Goal: Answer question/provide support: Share knowledge or assist other users

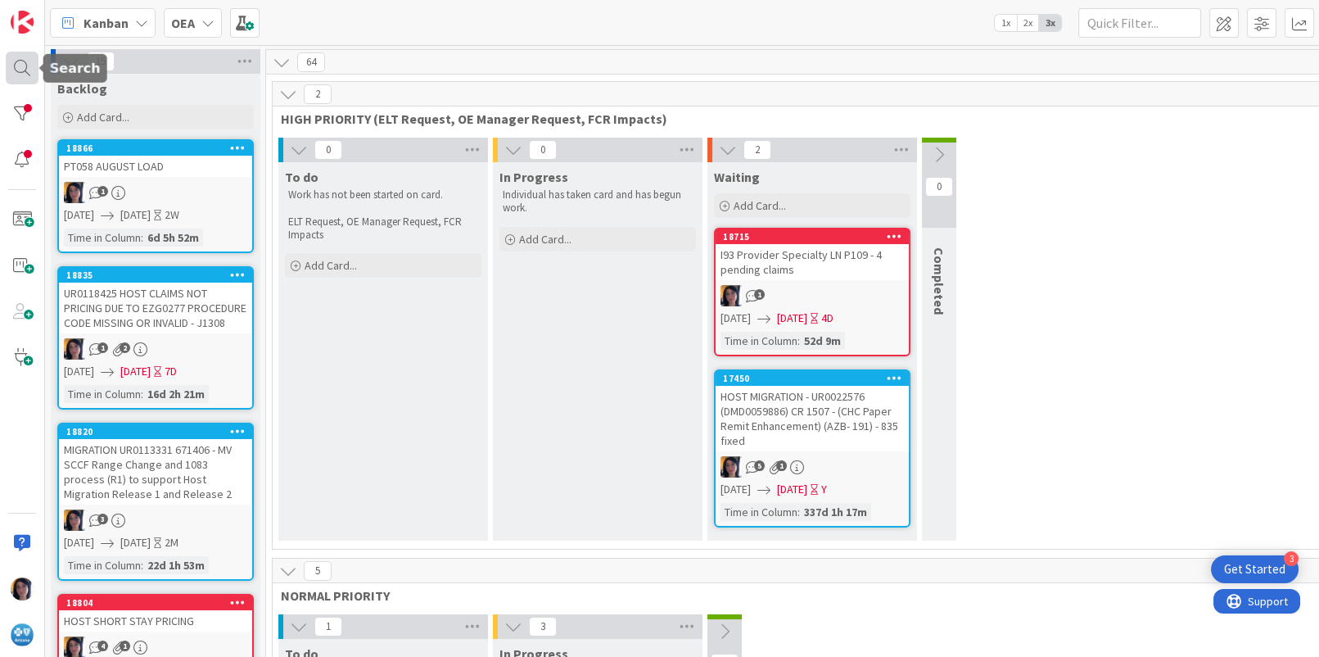
drag, startPoint x: 9, startPoint y: 63, endPoint x: 23, endPoint y: 74, distance: 17.5
click at [10, 63] on div at bounding box center [22, 68] width 33 height 33
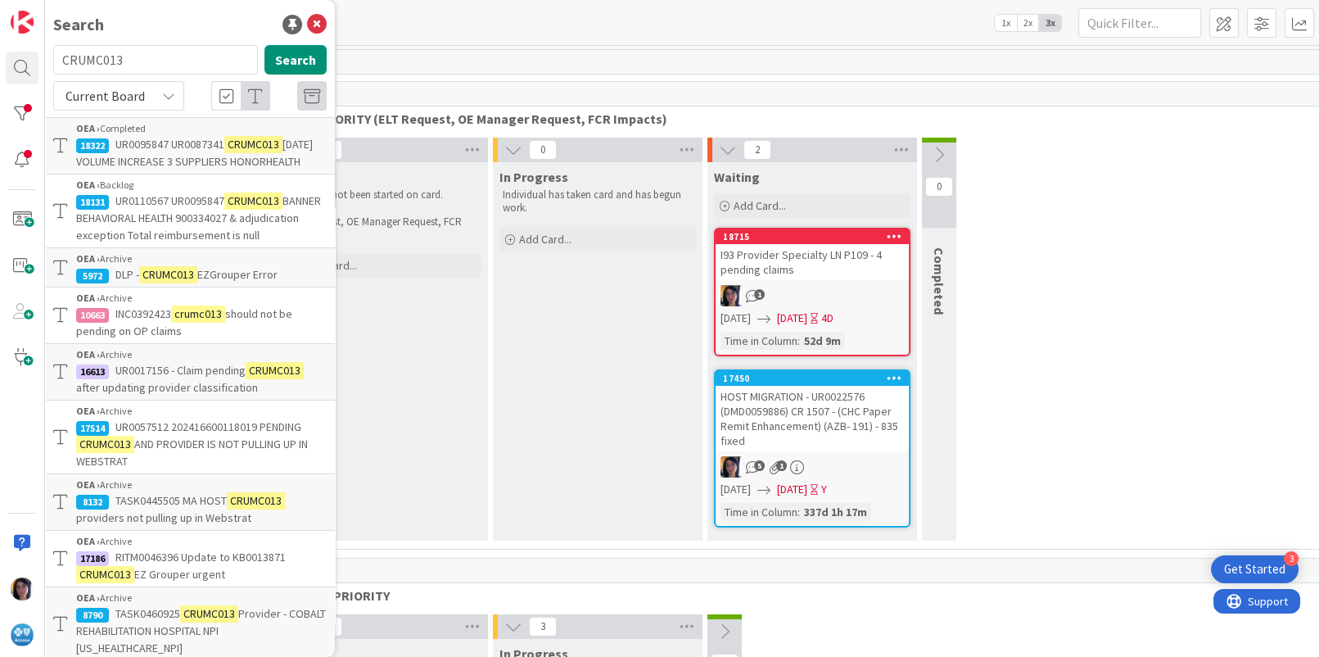
click at [94, 60] on input "CRUMC013" at bounding box center [155, 59] width 205 height 29
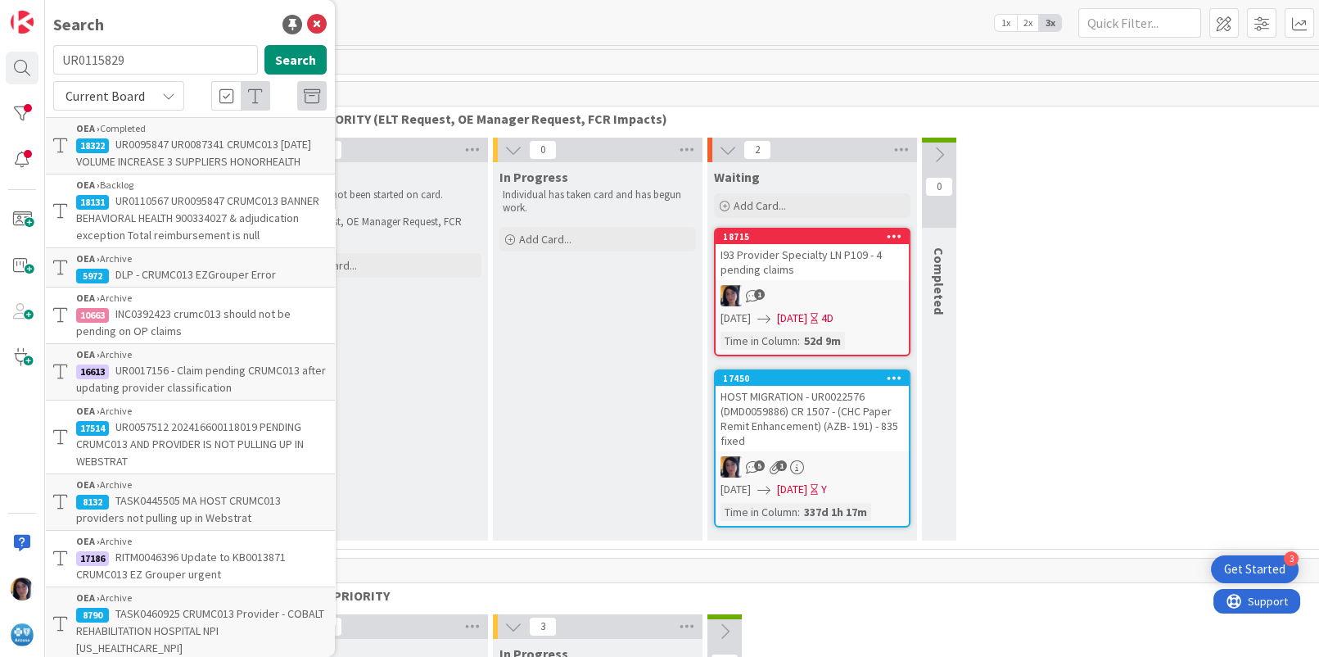
type input "UR0115829"
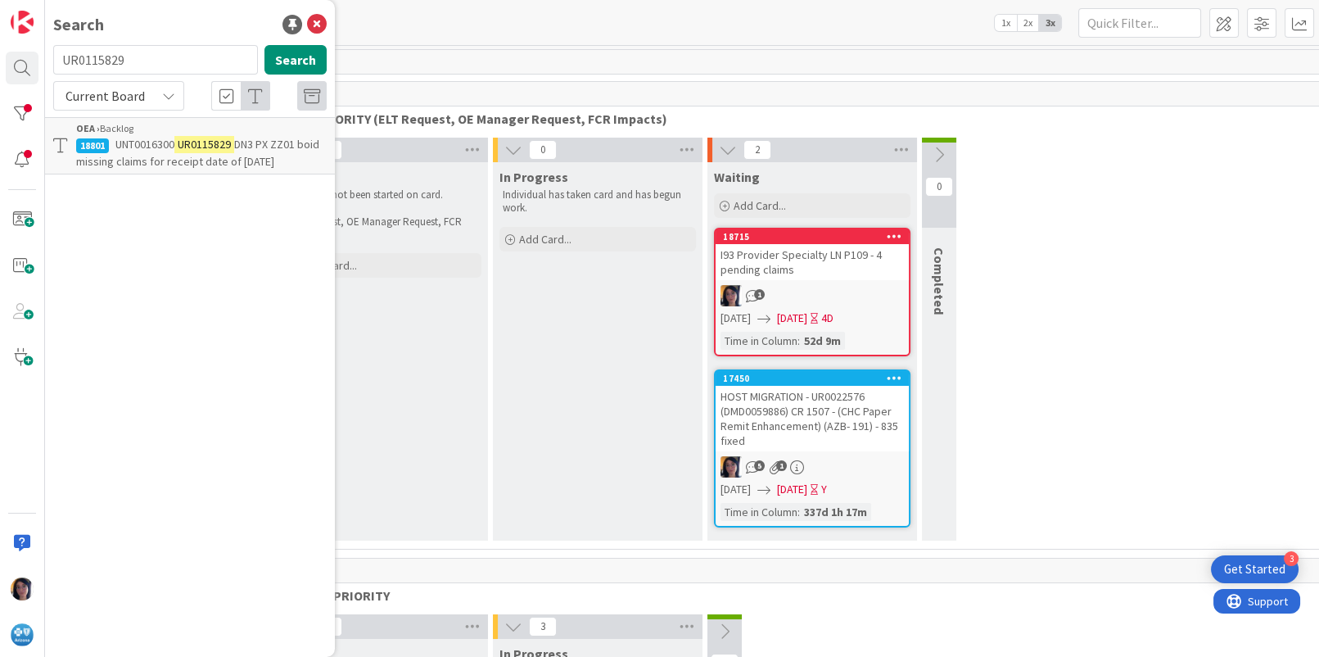
click at [121, 156] on span "DN3 PX ZZ01 boid missing claims for receipt date of [DATE]" at bounding box center [197, 153] width 243 height 32
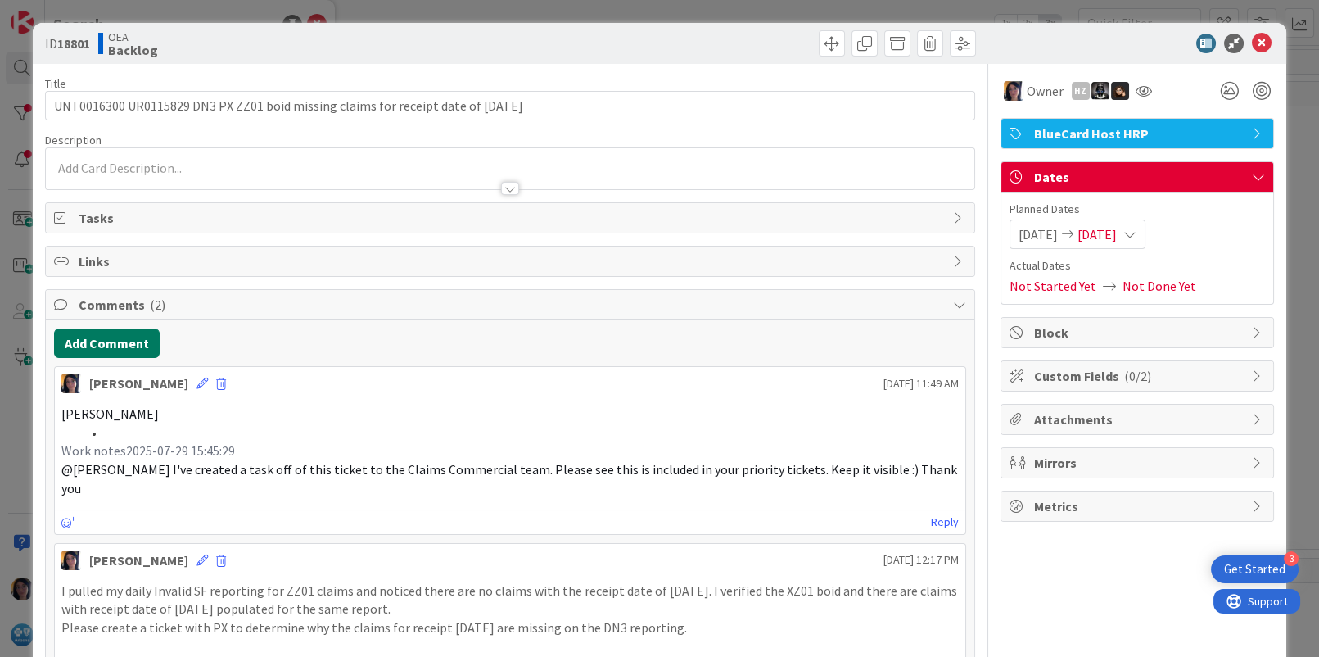
click at [115, 352] on button "Add Comment" at bounding box center [107, 342] width 106 height 29
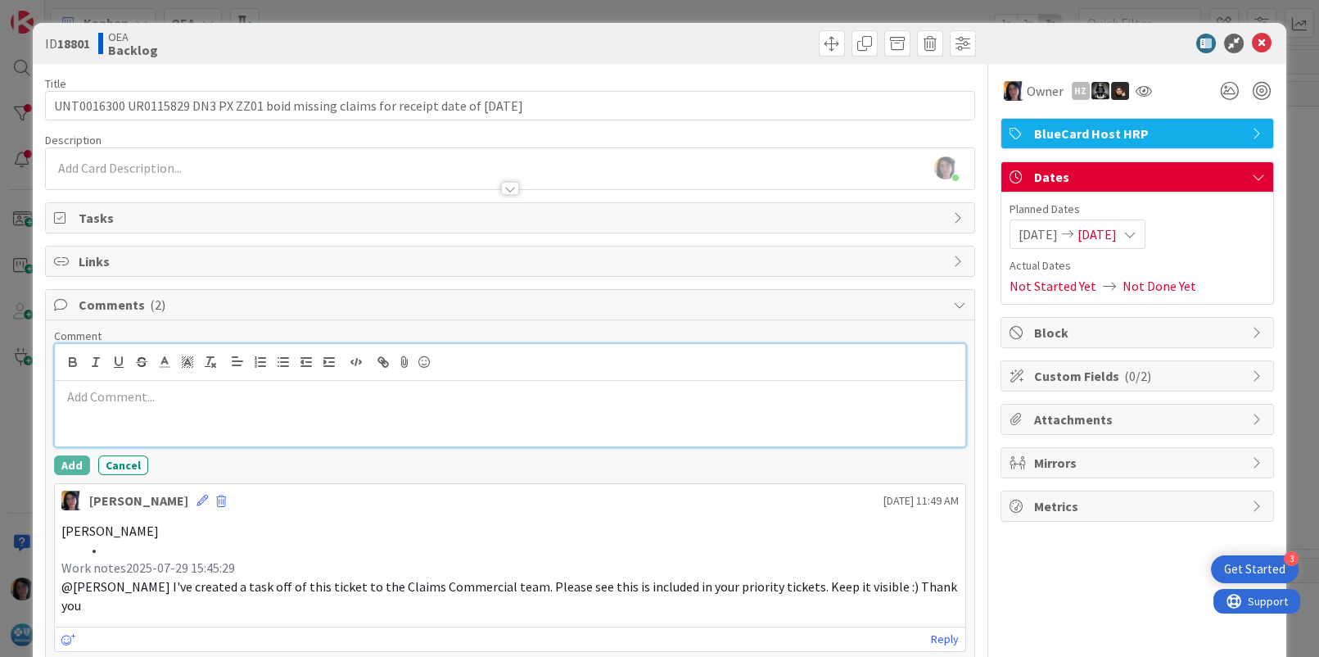
click at [131, 430] on div at bounding box center [510, 414] width 910 height 66
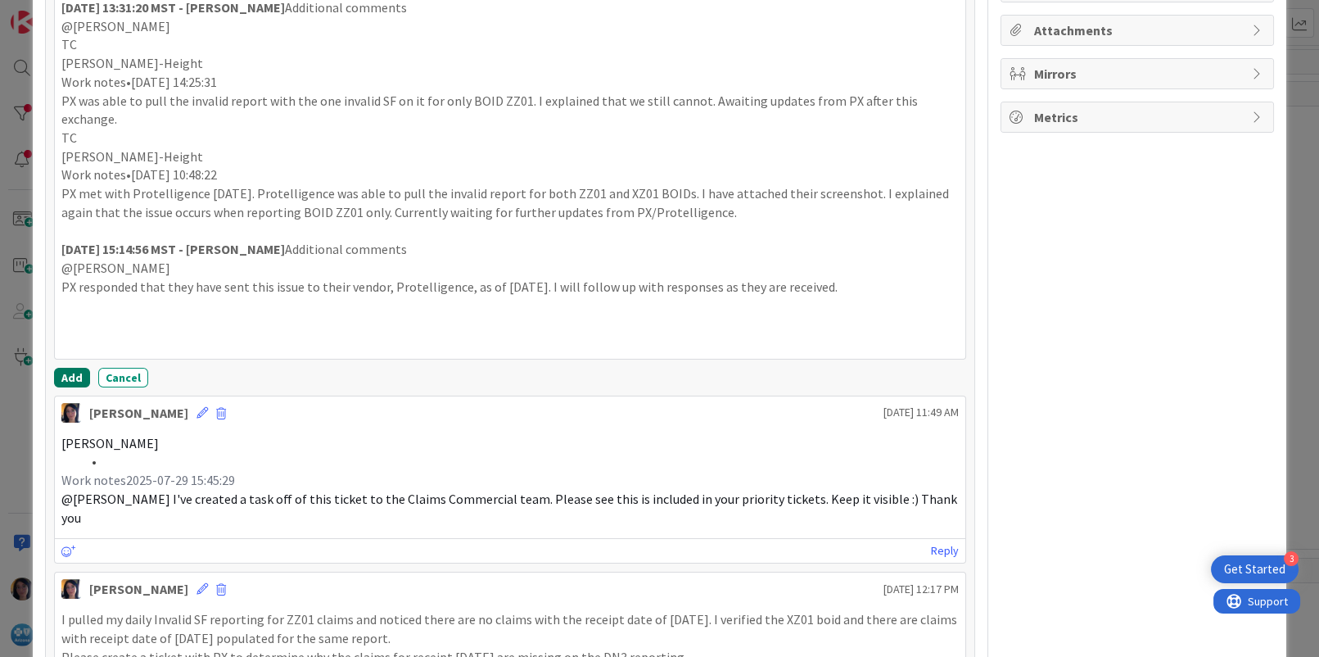
click at [72, 369] on button "Add" at bounding box center [72, 378] width 36 height 20
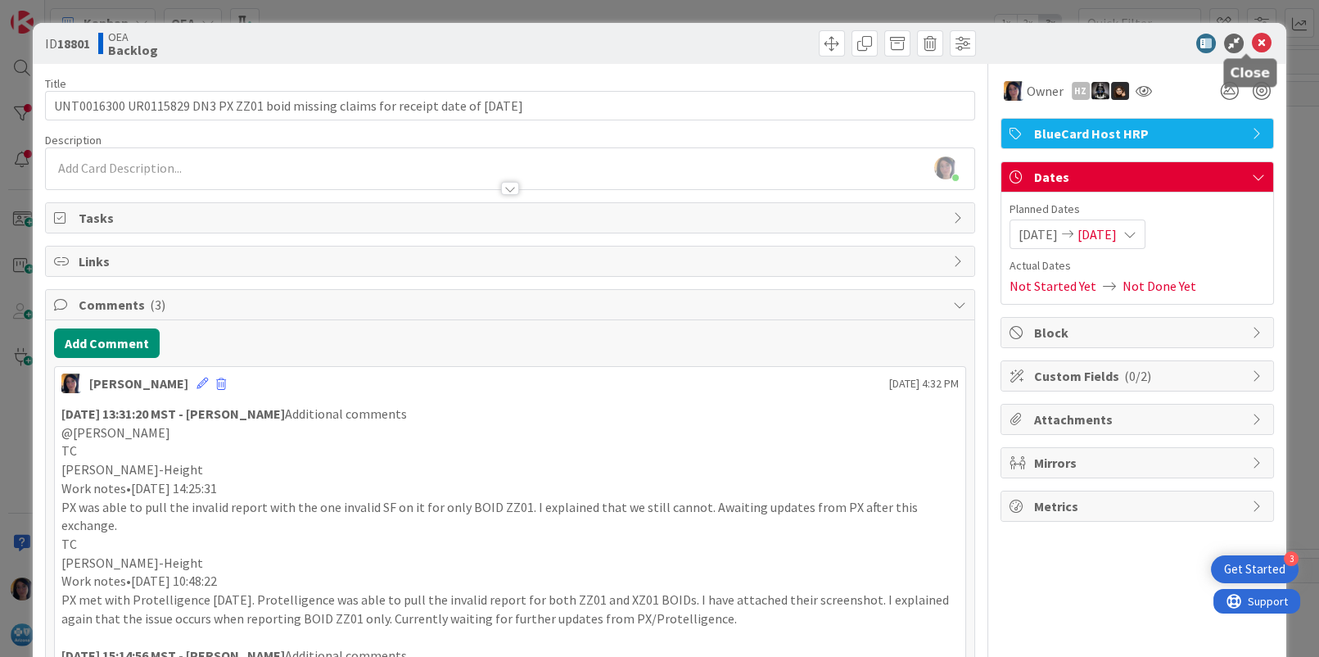
drag, startPoint x: 1243, startPoint y: 40, endPoint x: 1313, endPoint y: 61, distance: 72.8
click at [1252, 40] on icon at bounding box center [1262, 44] width 20 height 20
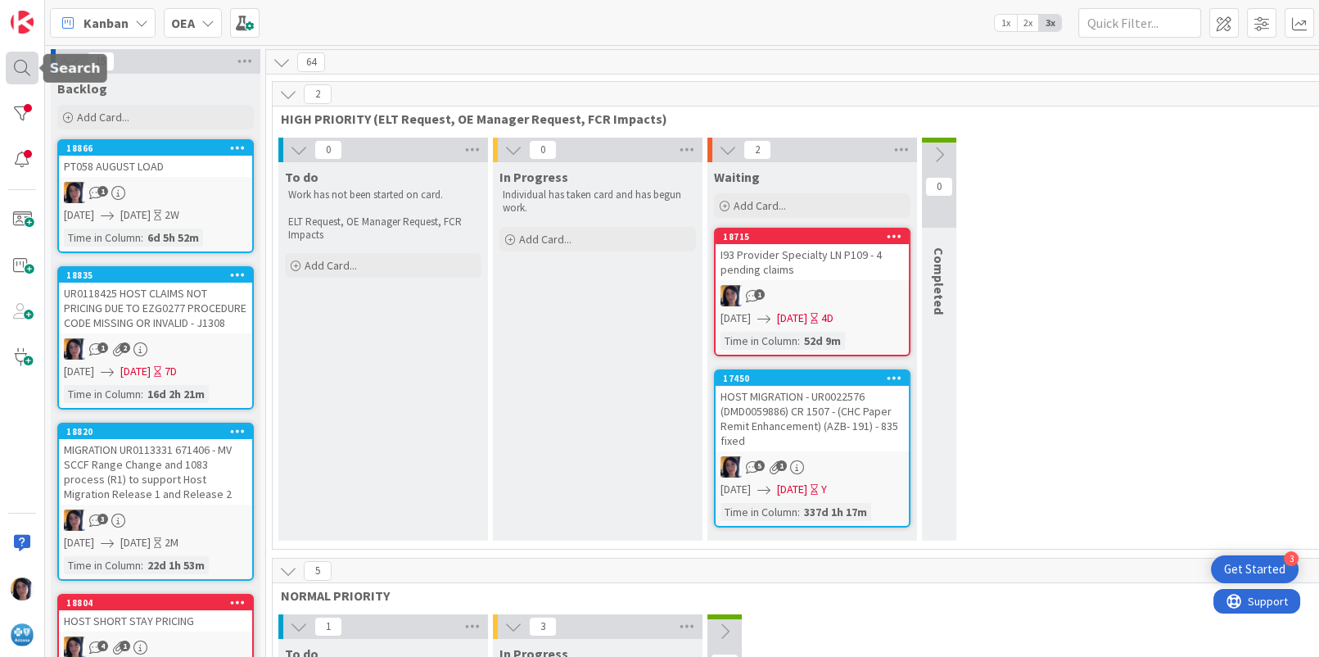
click at [7, 76] on div at bounding box center [22, 68] width 33 height 33
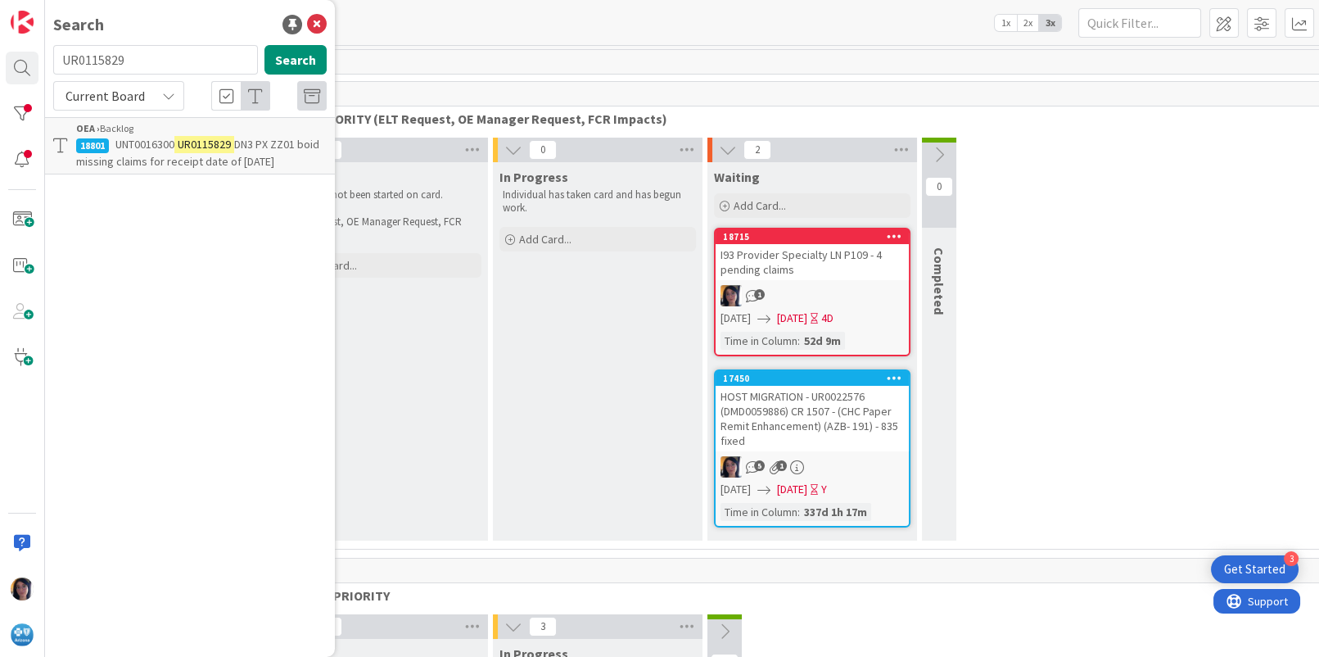
click at [112, 66] on input "UR0115829" at bounding box center [155, 59] width 205 height 29
type input "INC0293355"
click at [162, 156] on span "HRP PROD - PX files from [DATE] not processed as expected/ AZB-6285/ SF #003479…" at bounding box center [196, 161] width 241 height 49
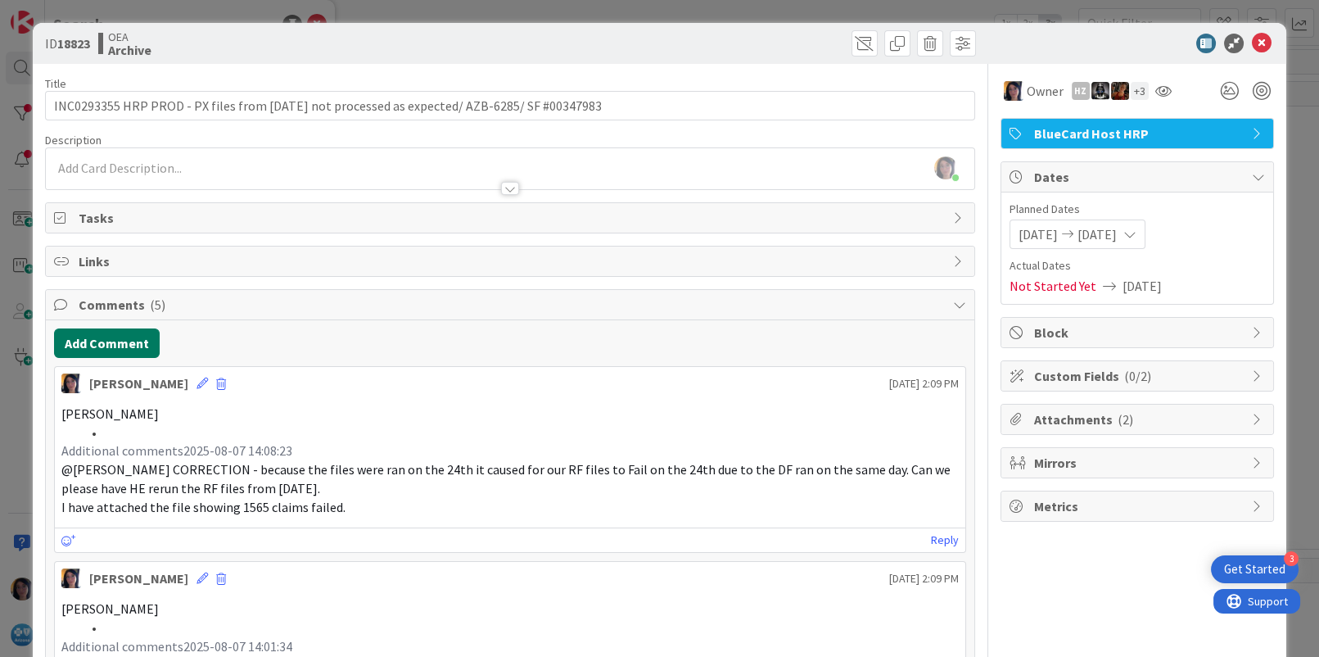
click at [128, 346] on button "Add Comment" at bounding box center [107, 342] width 106 height 29
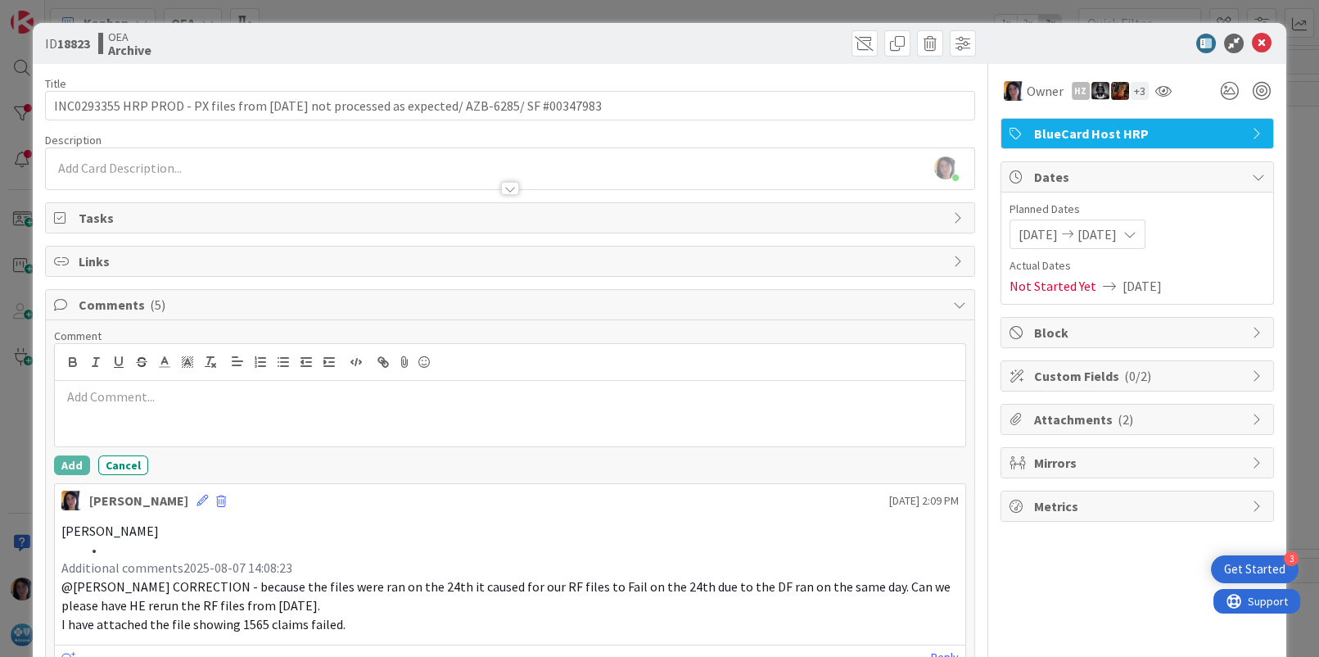
click at [110, 409] on div at bounding box center [510, 414] width 910 height 66
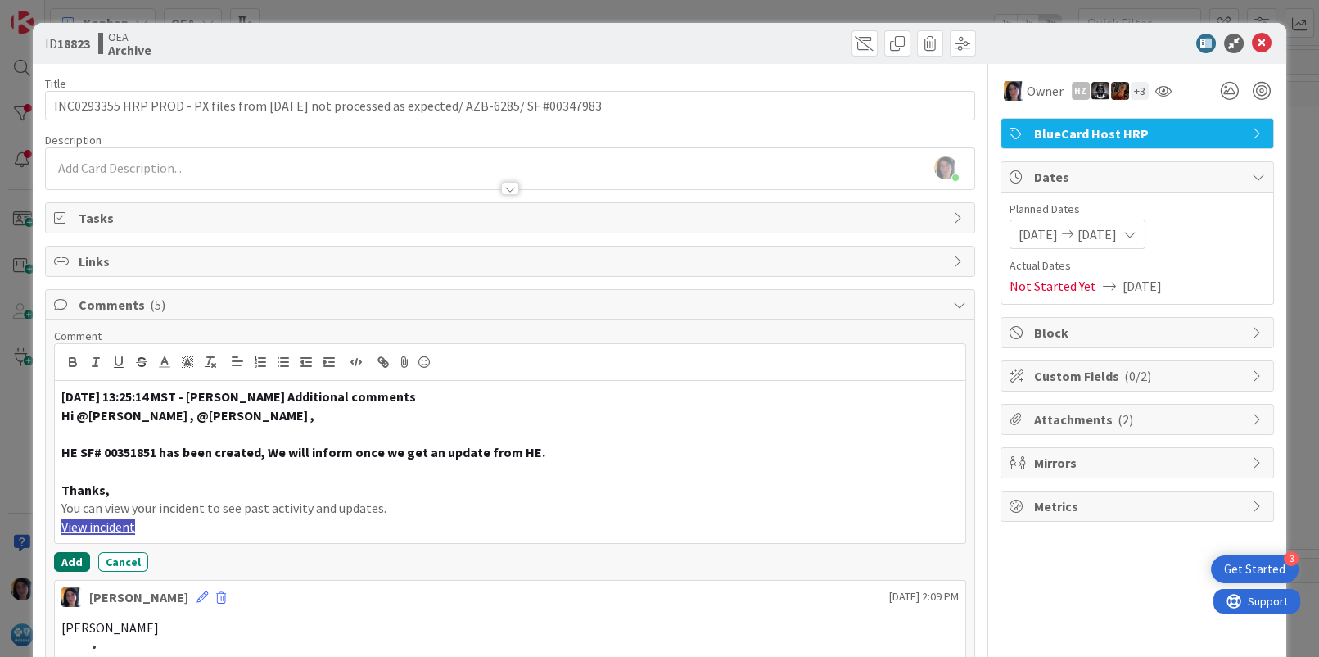
click at [69, 559] on button "Add" at bounding box center [72, 562] width 36 height 20
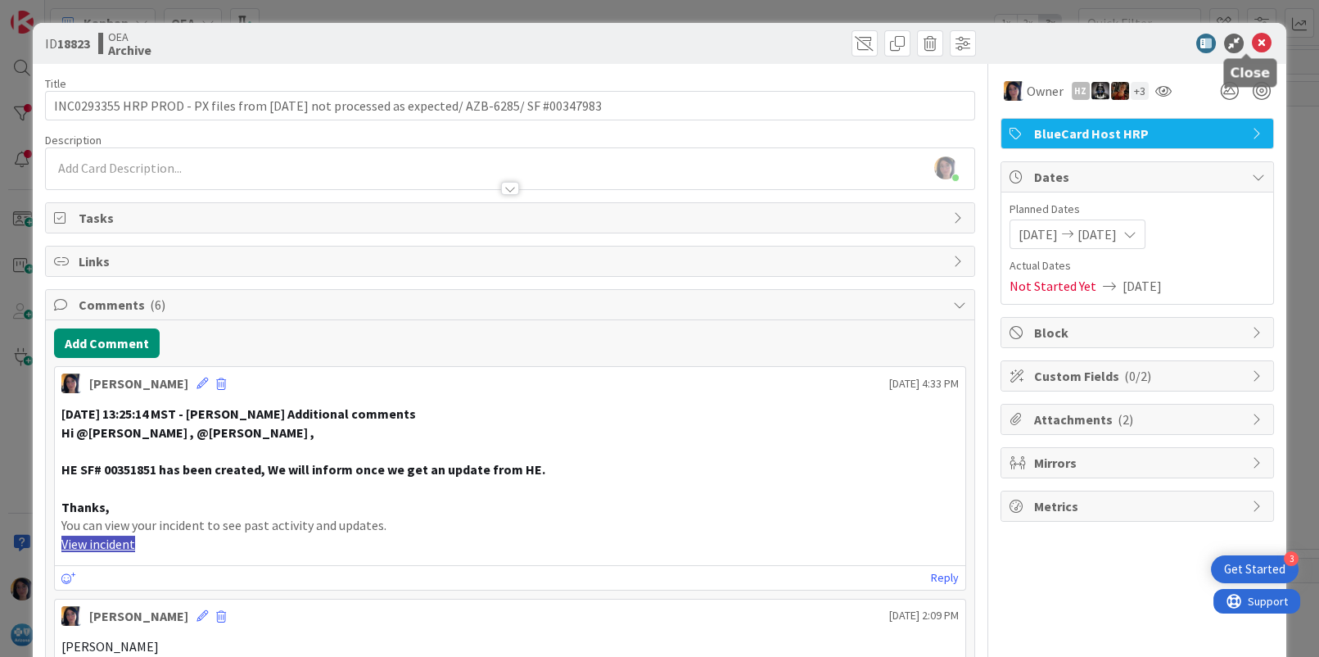
click at [1252, 41] on icon at bounding box center [1262, 44] width 20 height 20
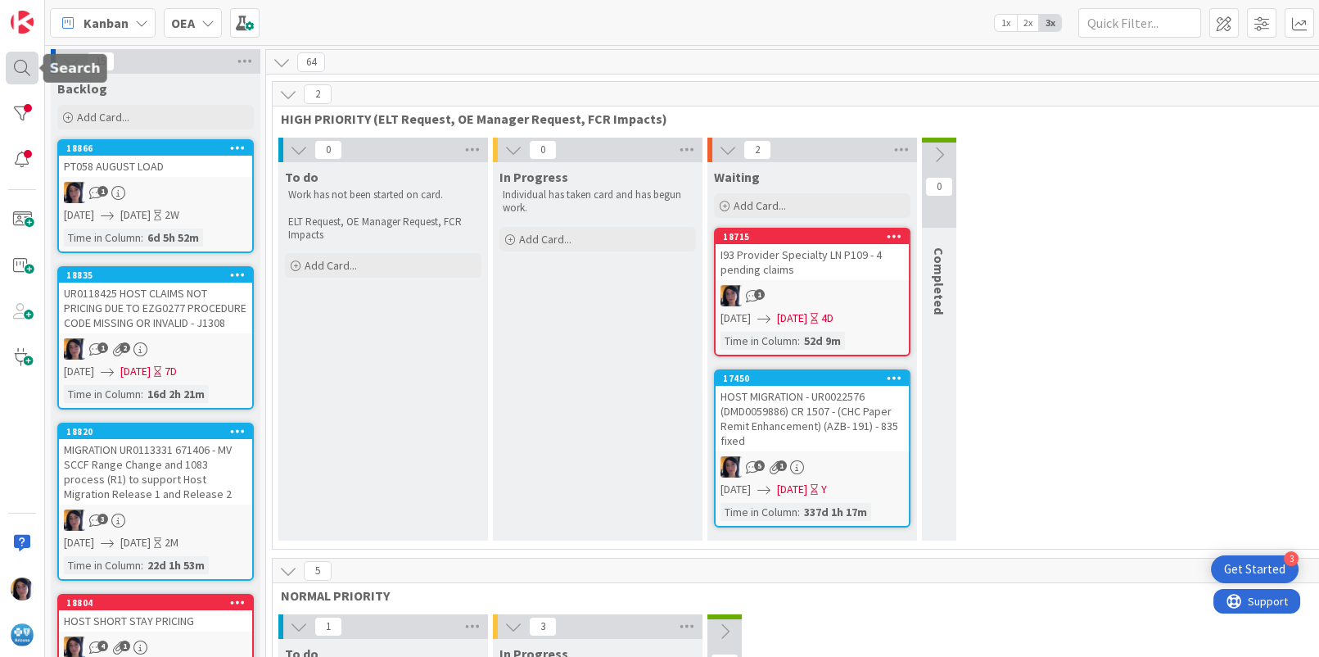
click at [16, 66] on div at bounding box center [22, 68] width 33 height 33
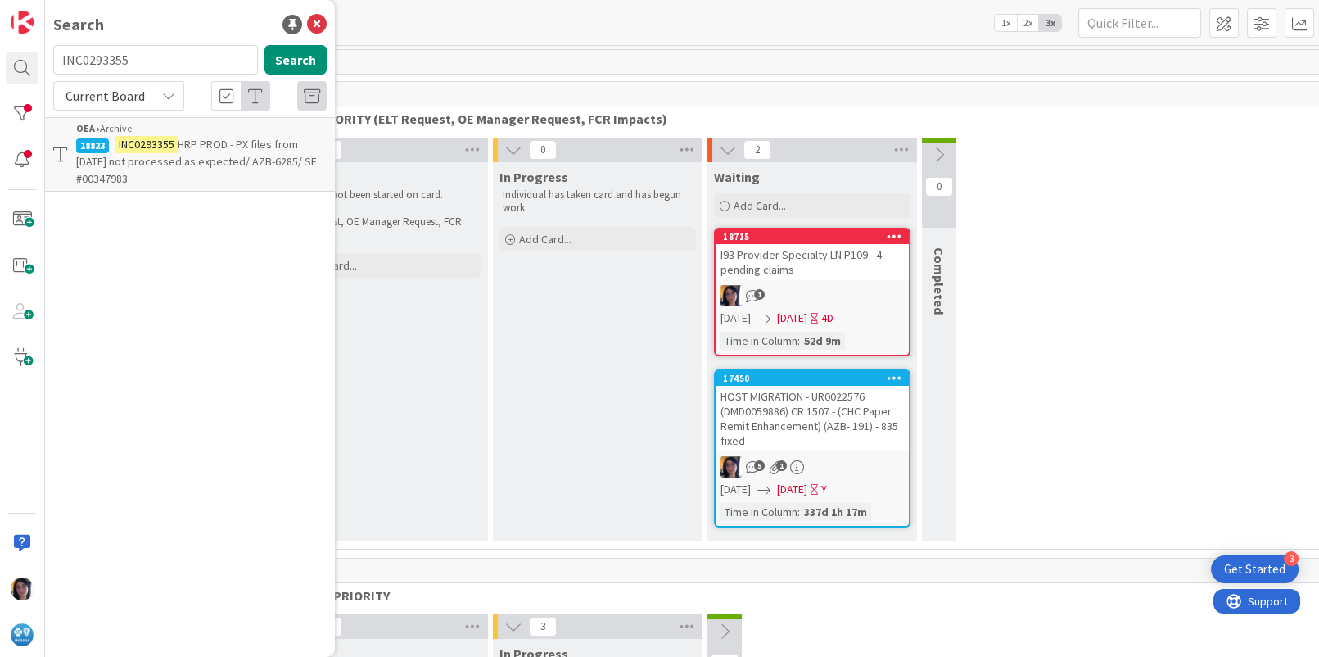
click at [102, 58] on input "INC0293355" at bounding box center [155, 59] width 205 height 29
type input "UR0103532"
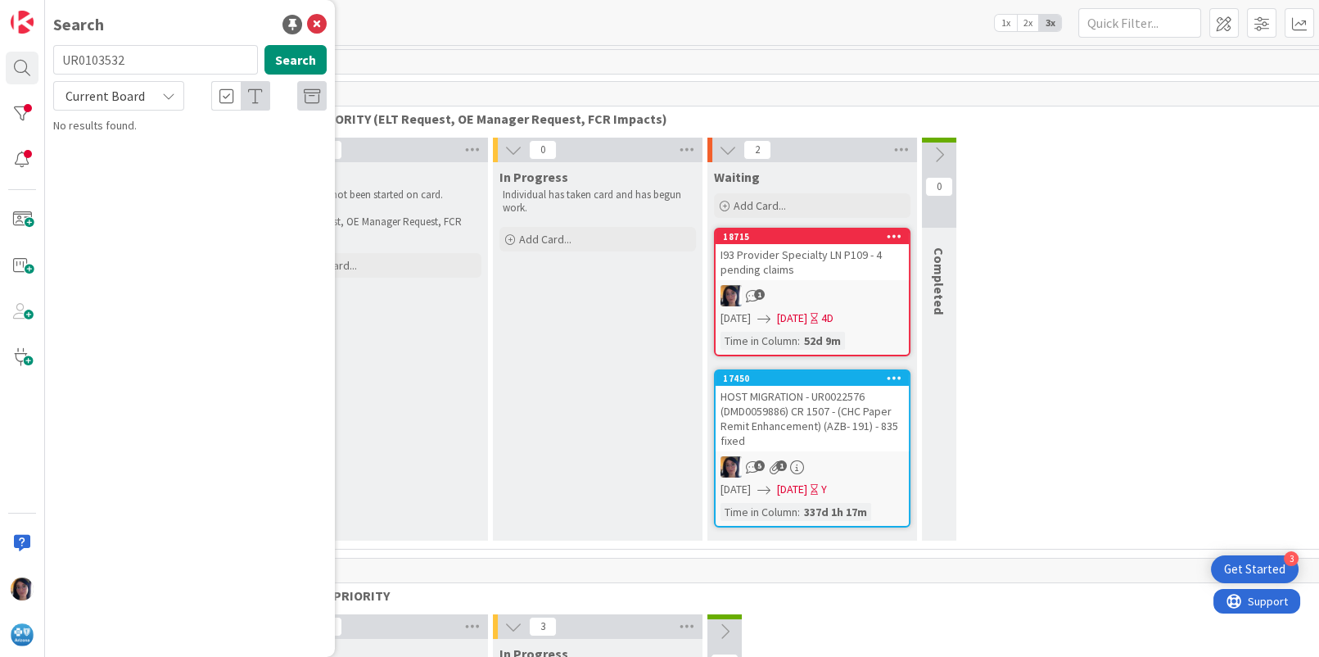
click at [97, 93] on span "Current Board" at bounding box center [105, 96] width 79 height 16
click at [102, 170] on span "All Boards" at bounding box center [147, 164] width 170 height 25
click at [143, 144] on mark "UR0103532" at bounding box center [145, 144] width 60 height 17
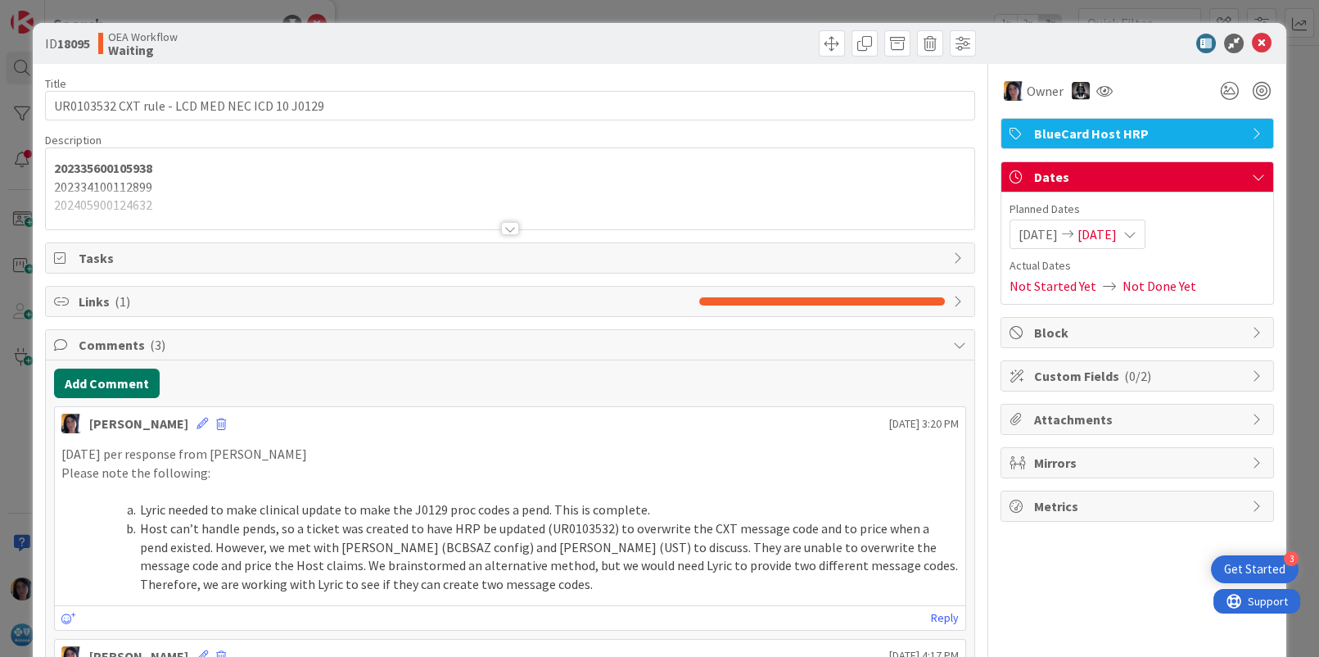
click at [102, 387] on button "Add Comment" at bounding box center [107, 383] width 106 height 29
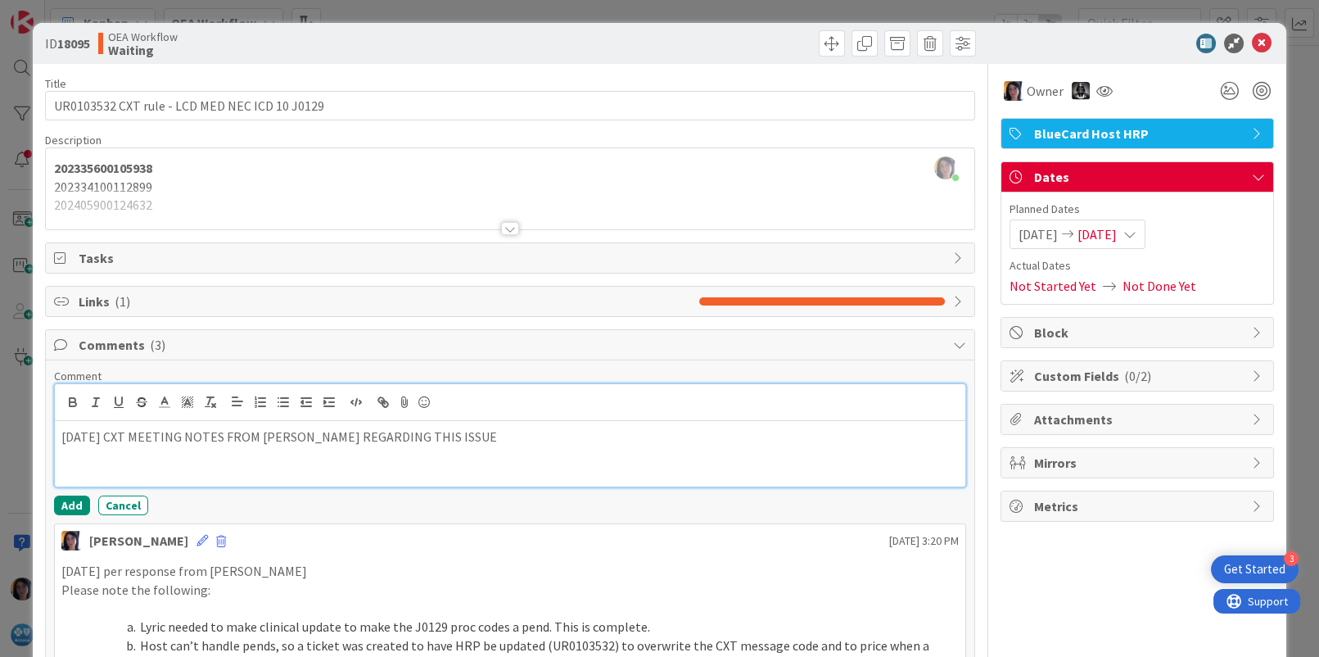
click at [111, 459] on p at bounding box center [509, 455] width 897 height 19
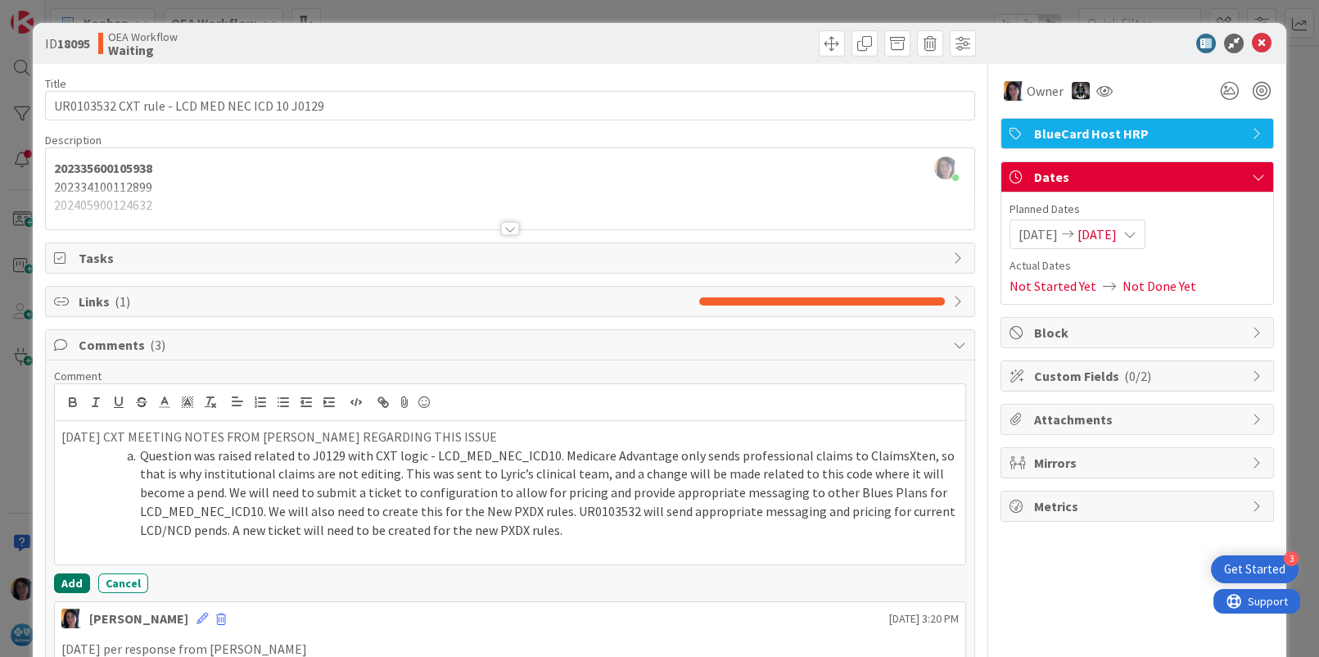
click at [73, 579] on button "Add" at bounding box center [72, 583] width 36 height 20
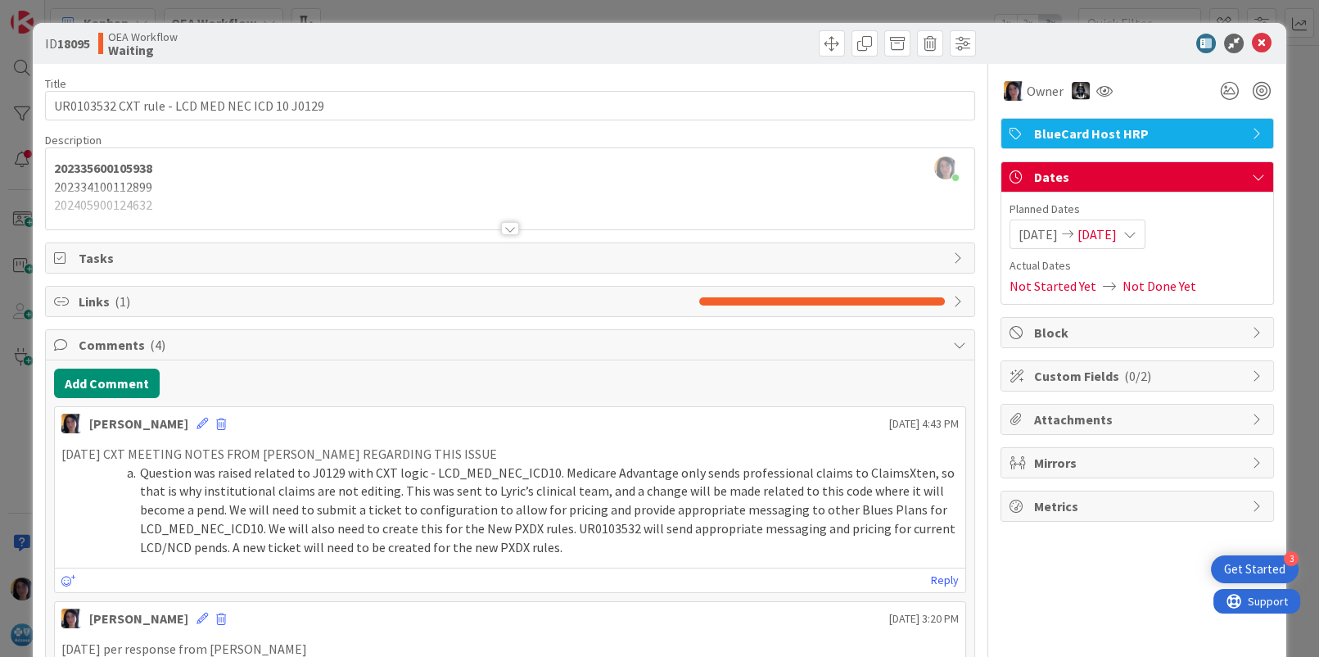
click at [1116, 232] on span "[DATE]" at bounding box center [1097, 234] width 39 height 20
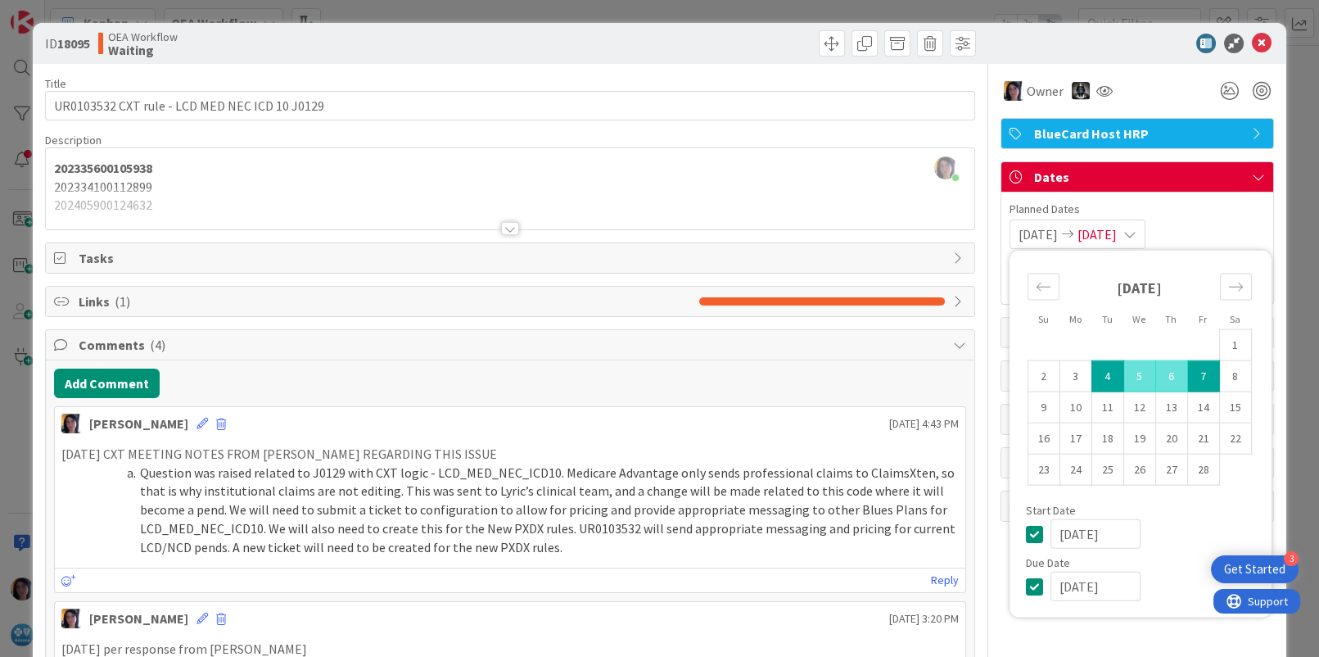
click at [1051, 586] on input "[DATE]" at bounding box center [1096, 586] width 90 height 29
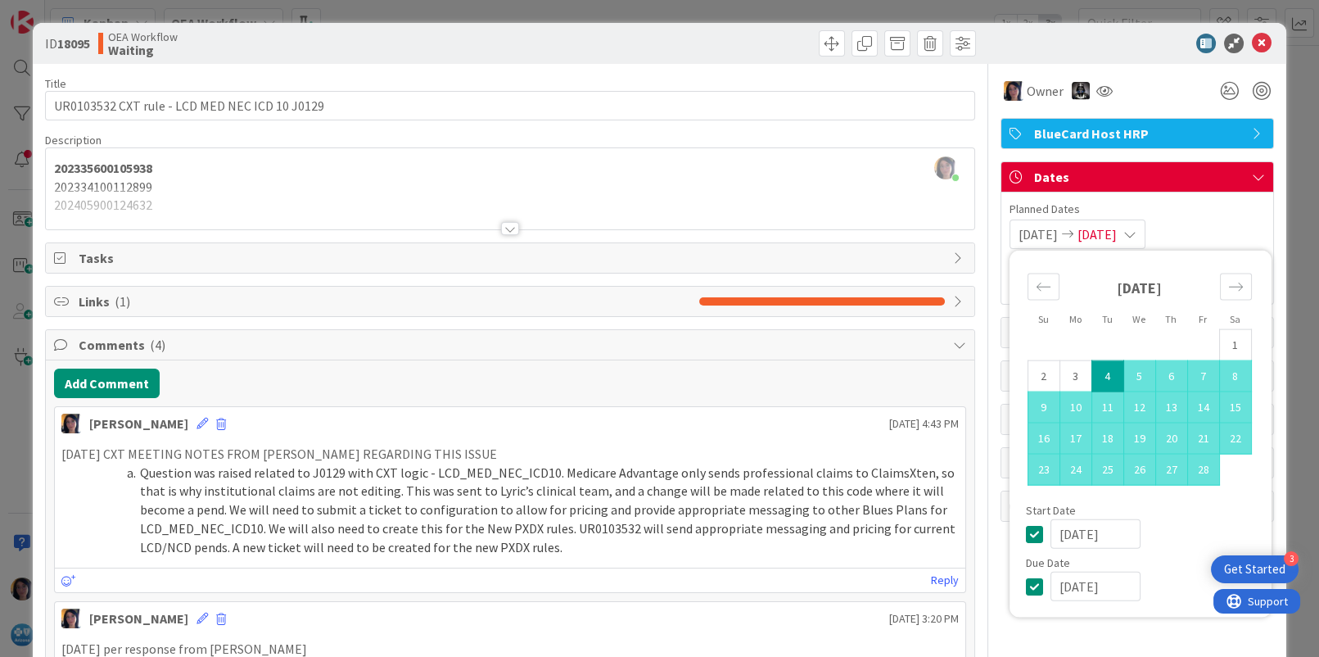
click at [1067, 586] on input "[DATE]" at bounding box center [1096, 586] width 90 height 29
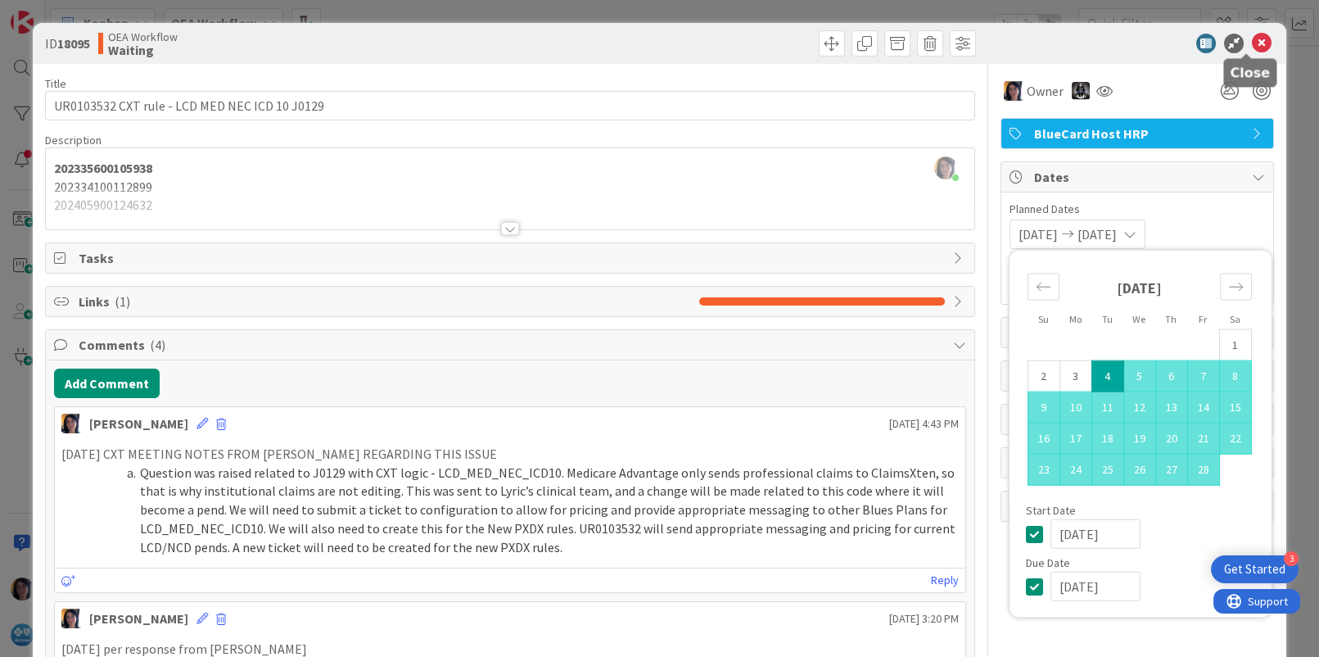
type input "[DATE]"
click at [1252, 46] on icon at bounding box center [1262, 44] width 20 height 20
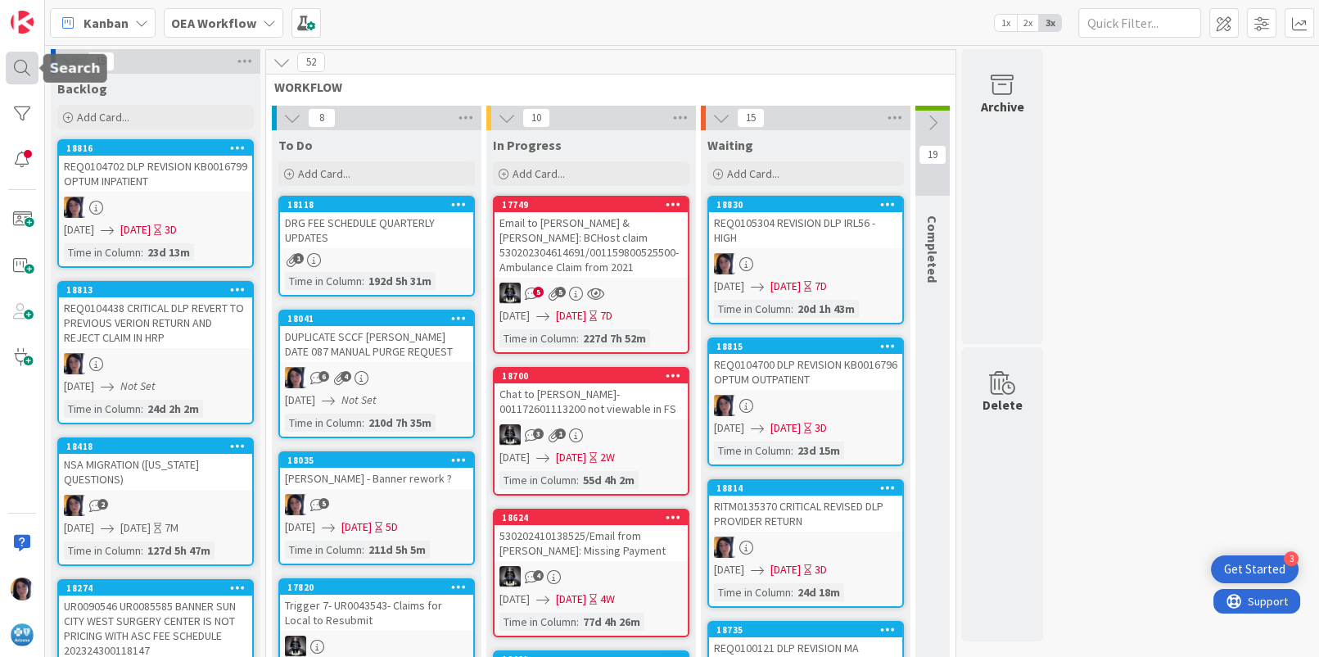
click at [20, 66] on div at bounding box center [22, 68] width 33 height 33
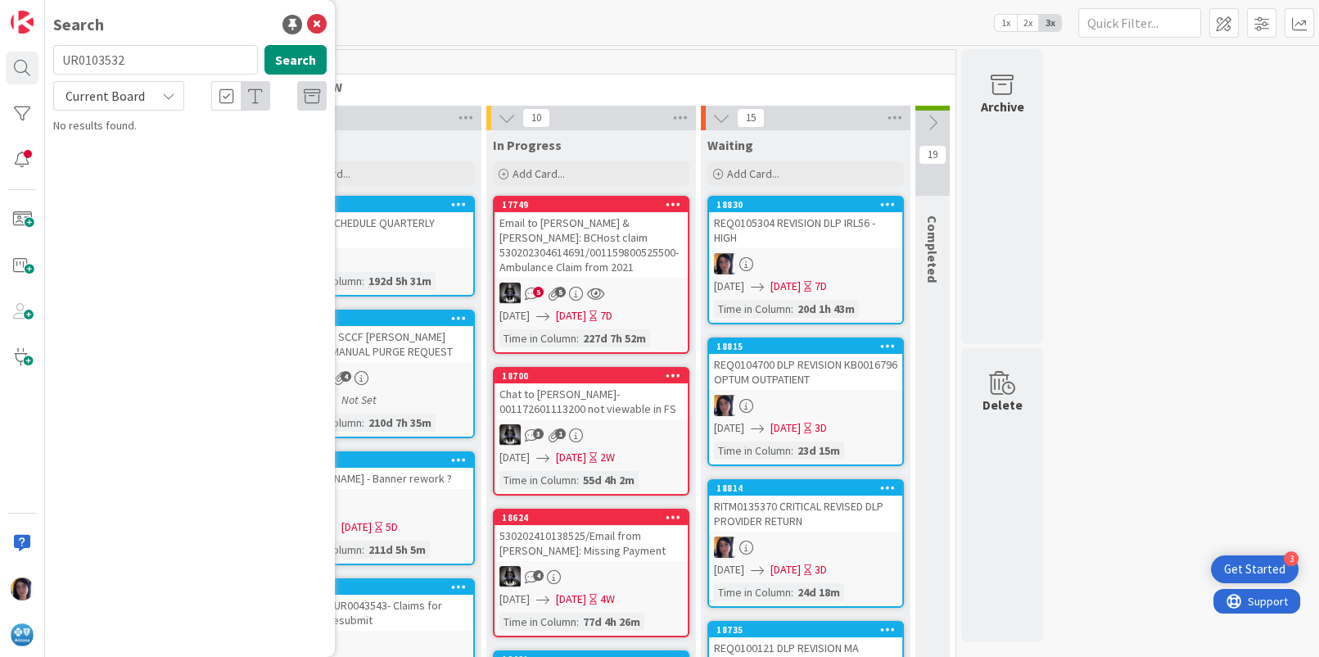
click at [88, 56] on input "UR0103532" at bounding box center [155, 59] width 205 height 29
type input "UR0065399"
click at [109, 102] on span "Current Board" at bounding box center [105, 96] width 79 height 16
click at [104, 165] on span "All Boards" at bounding box center [147, 164] width 170 height 25
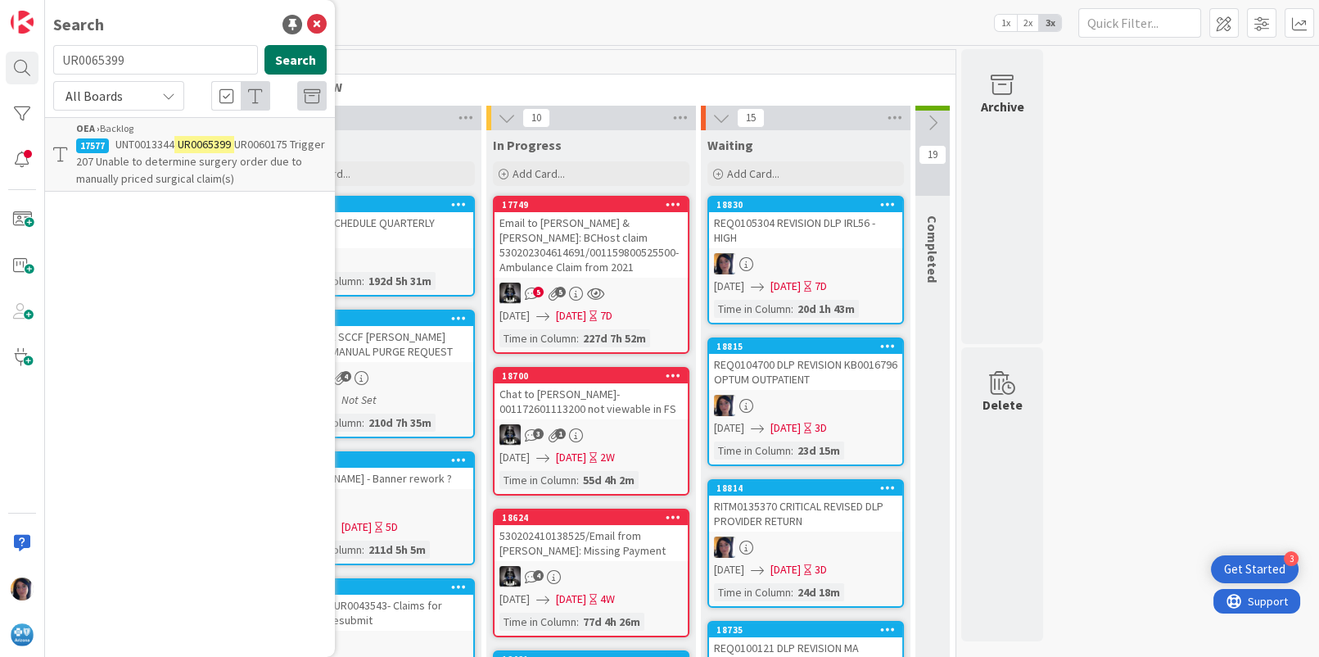
click at [288, 69] on button "Search" at bounding box center [296, 59] width 62 height 29
click at [208, 170] on span "UR0060175 Trigger 207 Unable to determine surgery order due to manually priced …" at bounding box center [200, 161] width 249 height 49
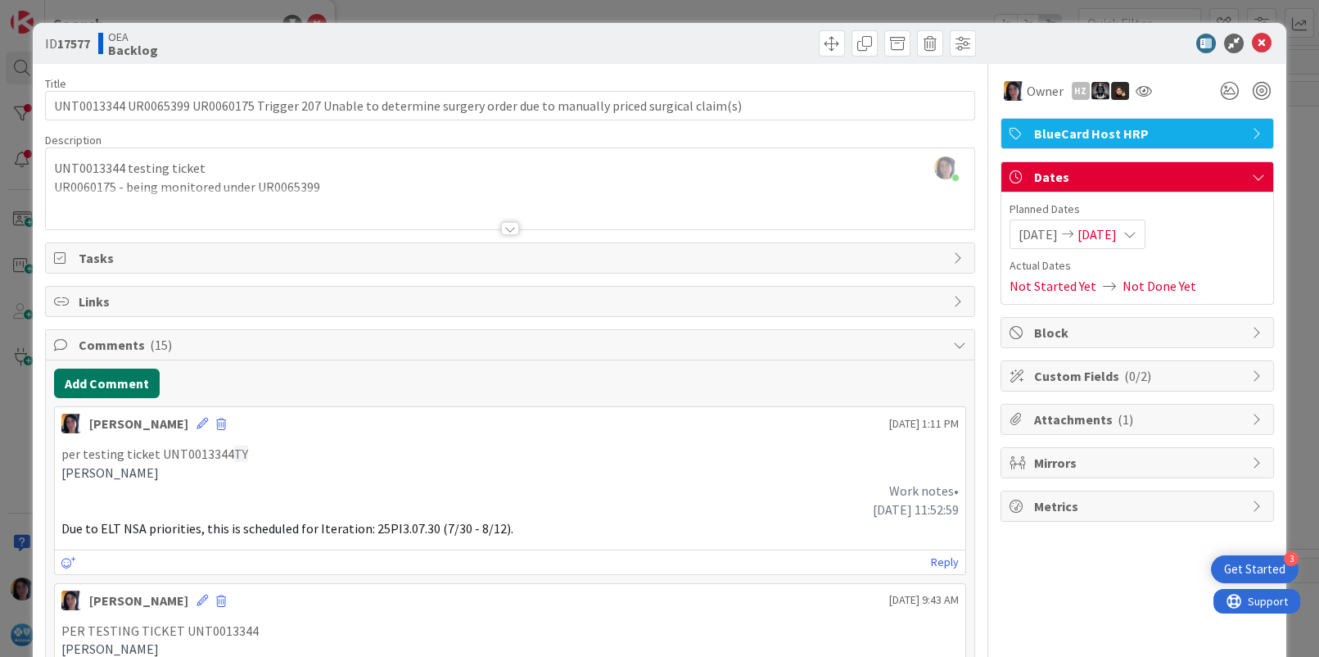
click at [104, 384] on button "Add Comment" at bounding box center [107, 383] width 106 height 29
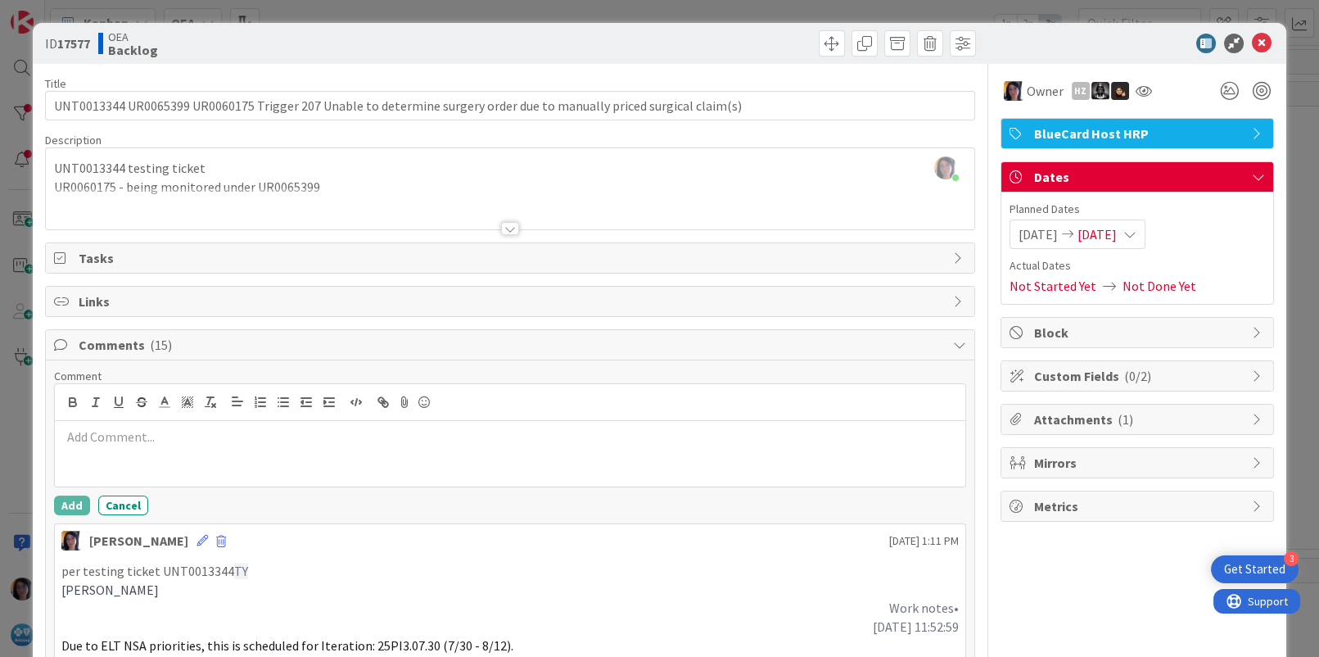
click at [116, 469] on div at bounding box center [510, 454] width 910 height 66
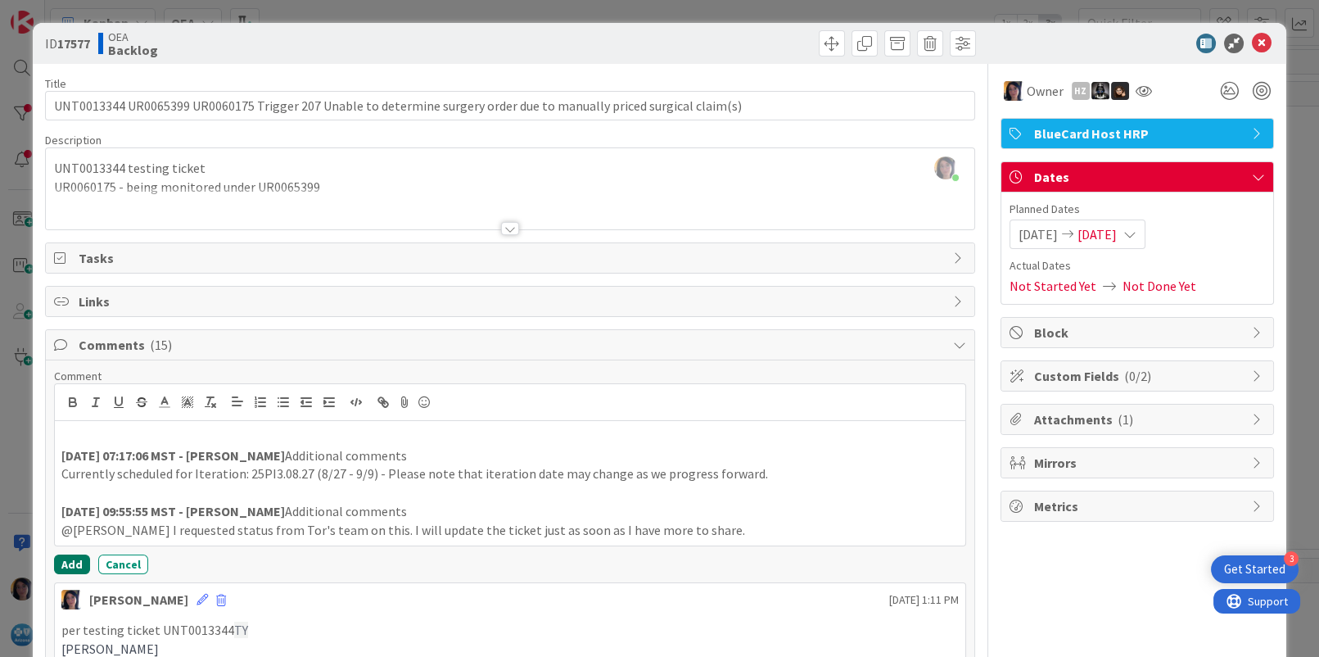
click at [68, 569] on button "Add" at bounding box center [72, 564] width 36 height 20
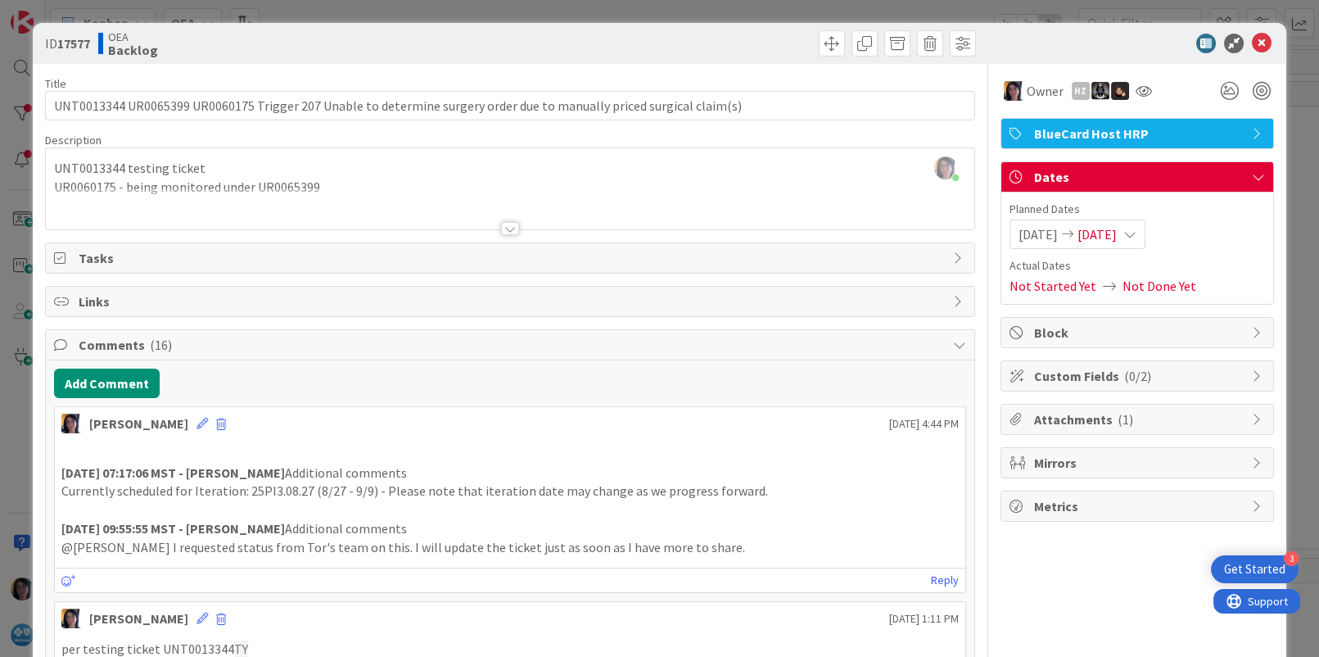
click at [1106, 229] on span "[DATE]" at bounding box center [1097, 234] width 39 height 20
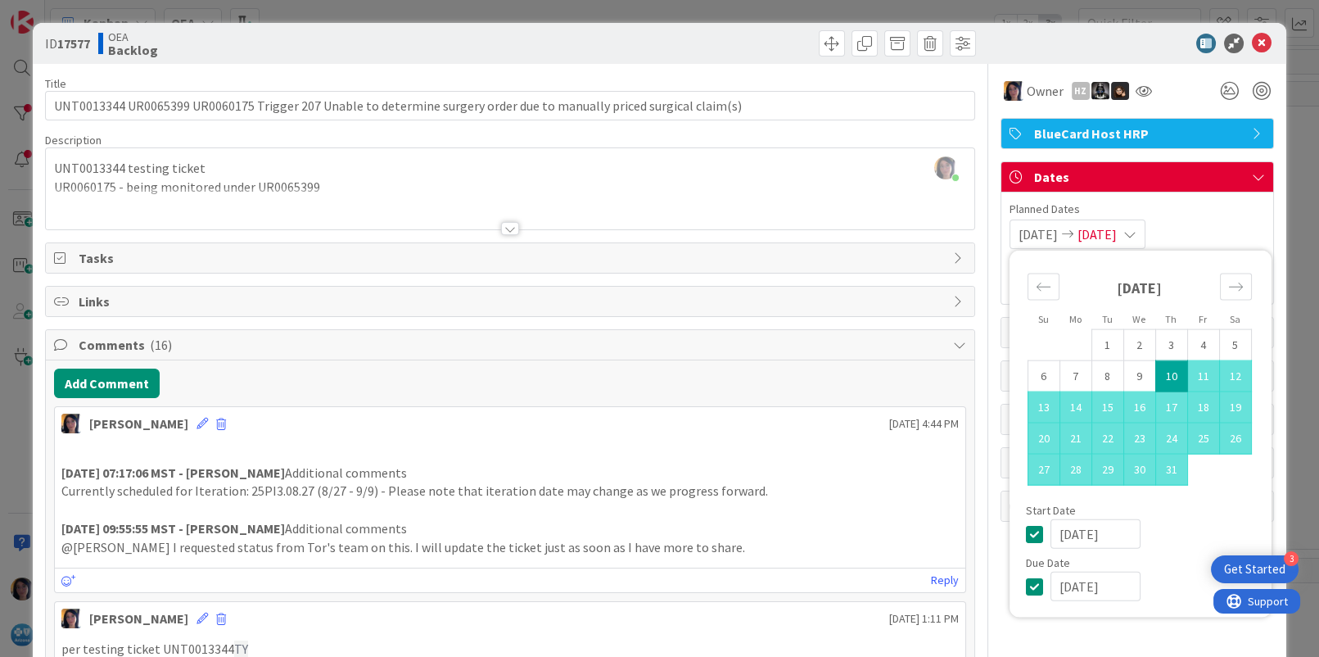
click at [1051, 583] on input "[DATE]" at bounding box center [1096, 586] width 90 height 29
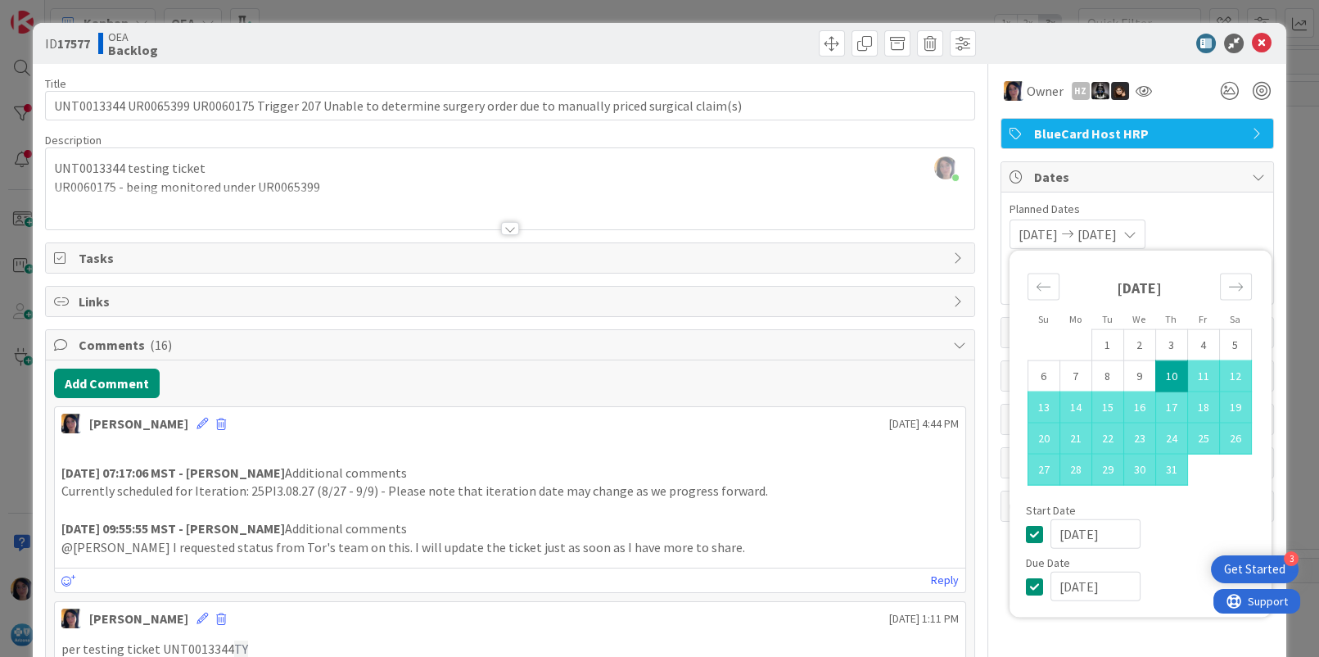
click at [1070, 585] on input "[DATE]" at bounding box center [1096, 586] width 90 height 29
type input "[DATE]"
click at [1252, 46] on icon at bounding box center [1262, 44] width 20 height 20
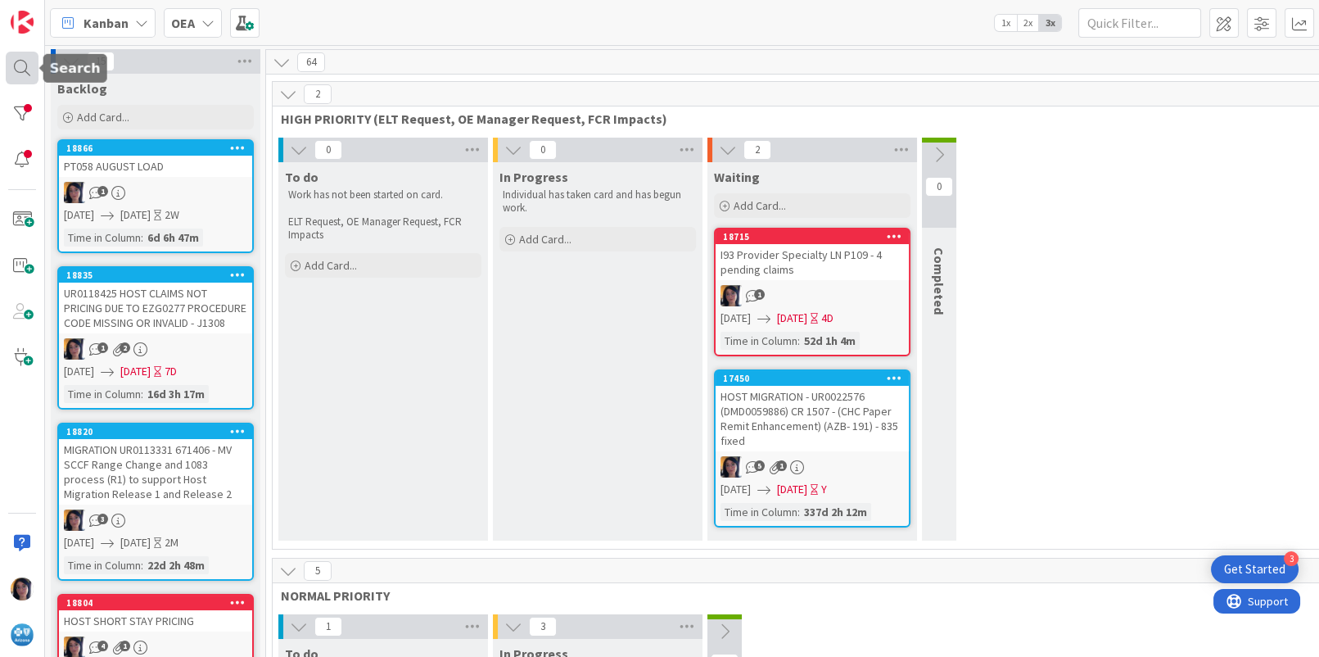
click at [24, 69] on div at bounding box center [22, 68] width 33 height 33
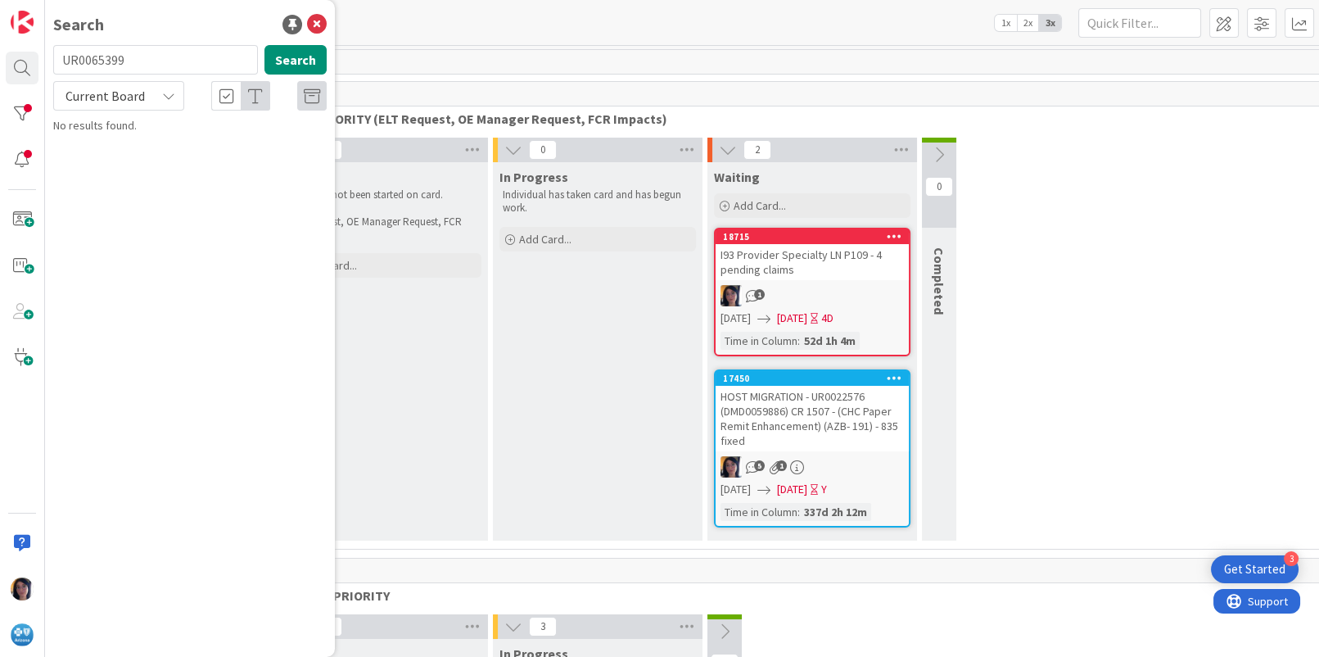
click at [98, 61] on input "UR0065399" at bounding box center [155, 59] width 205 height 29
type input "rc02"
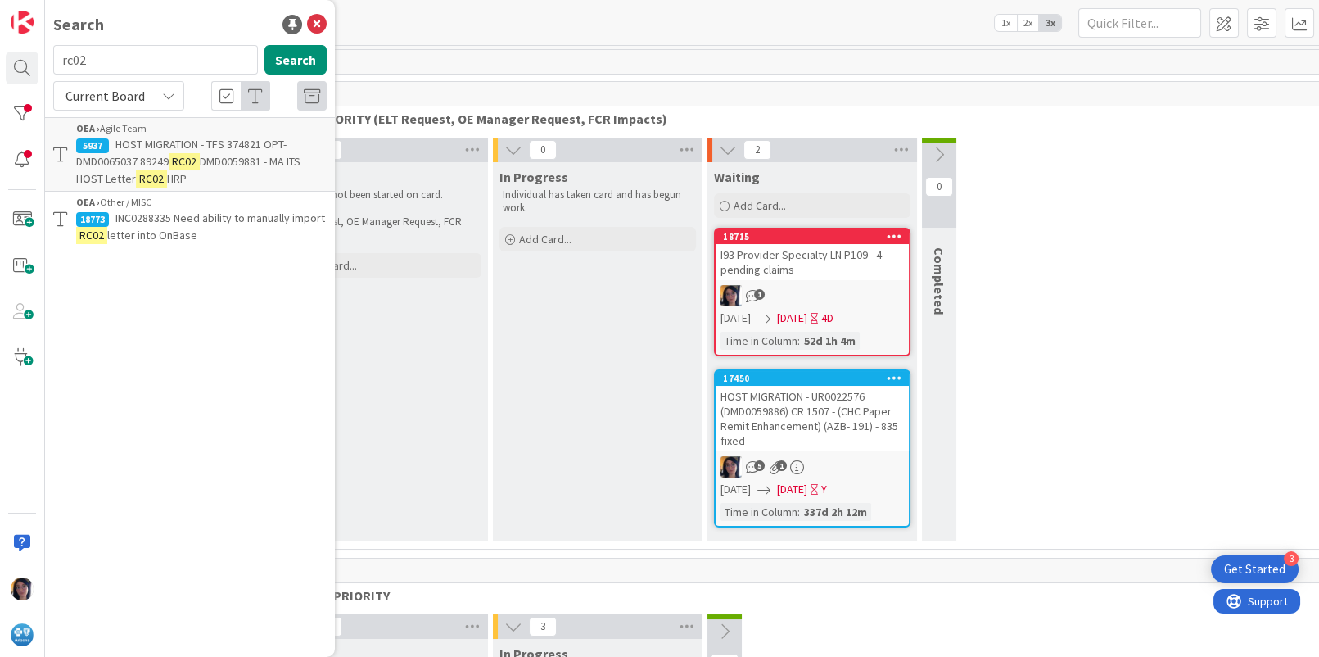
click at [165, 166] on span "HOST MIGRATION - TFS 374821 OPT-DMD0065037 89249" at bounding box center [181, 153] width 210 height 32
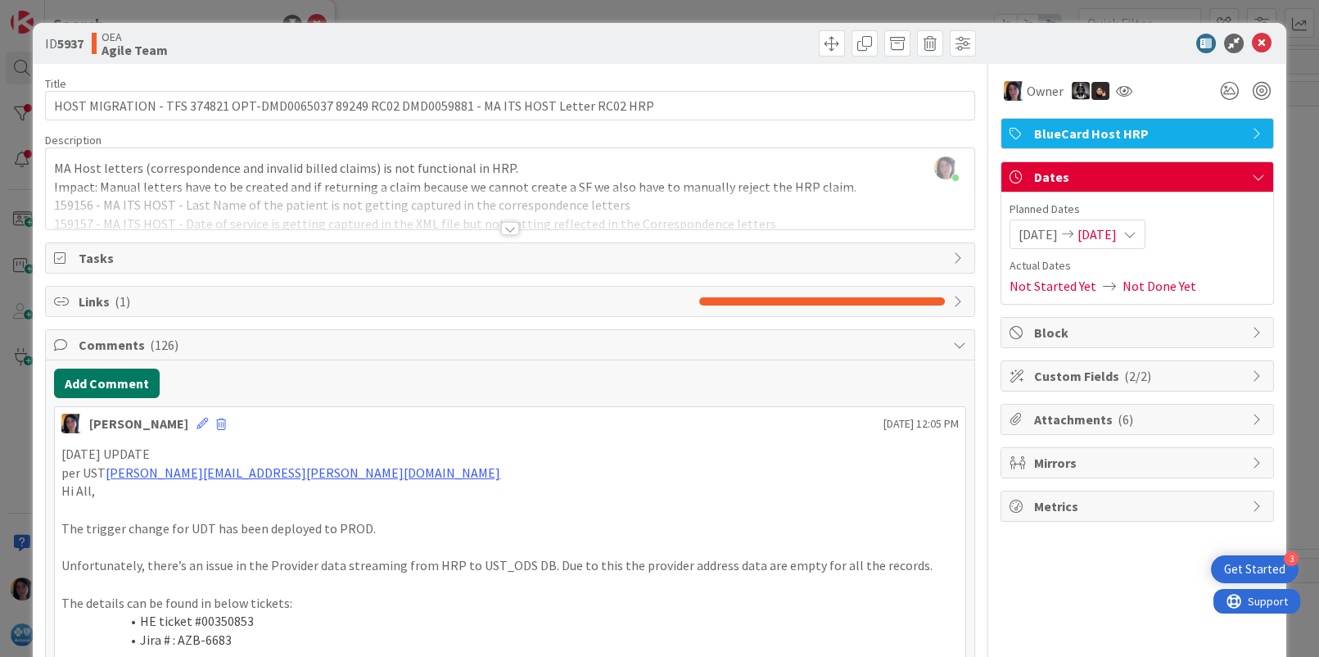
click at [121, 377] on button "Add Comment" at bounding box center [107, 383] width 106 height 29
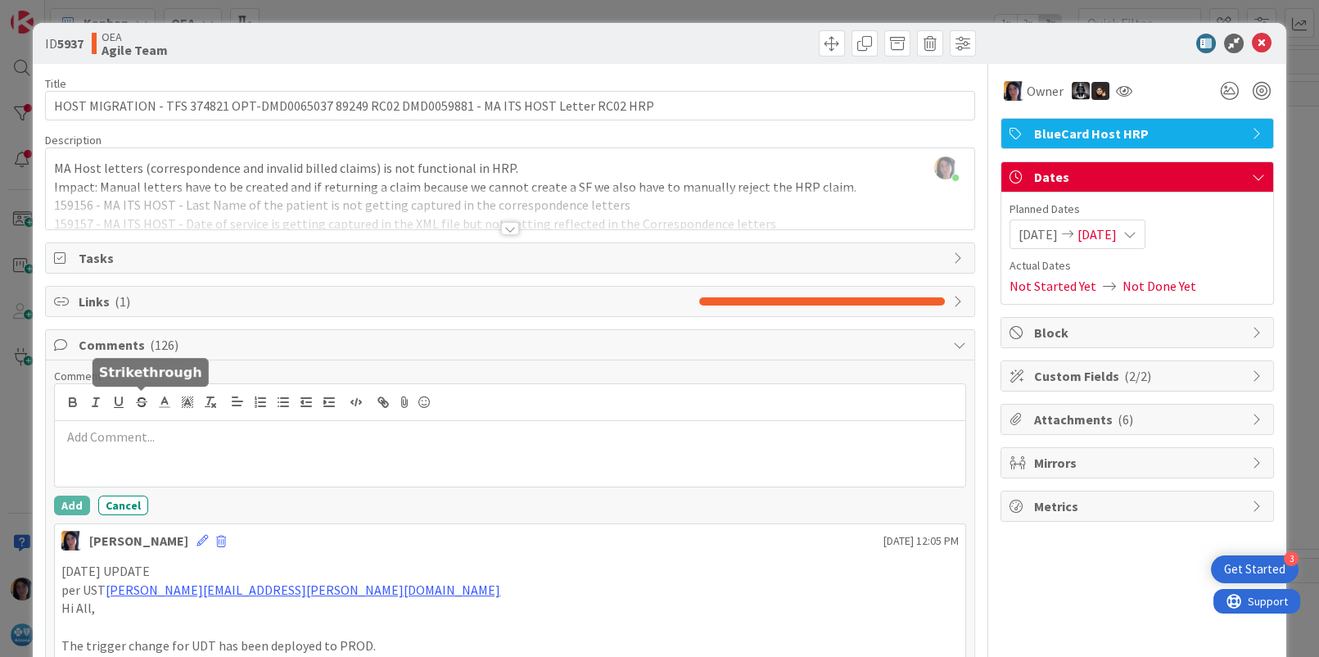
click at [129, 436] on p at bounding box center [509, 436] width 897 height 19
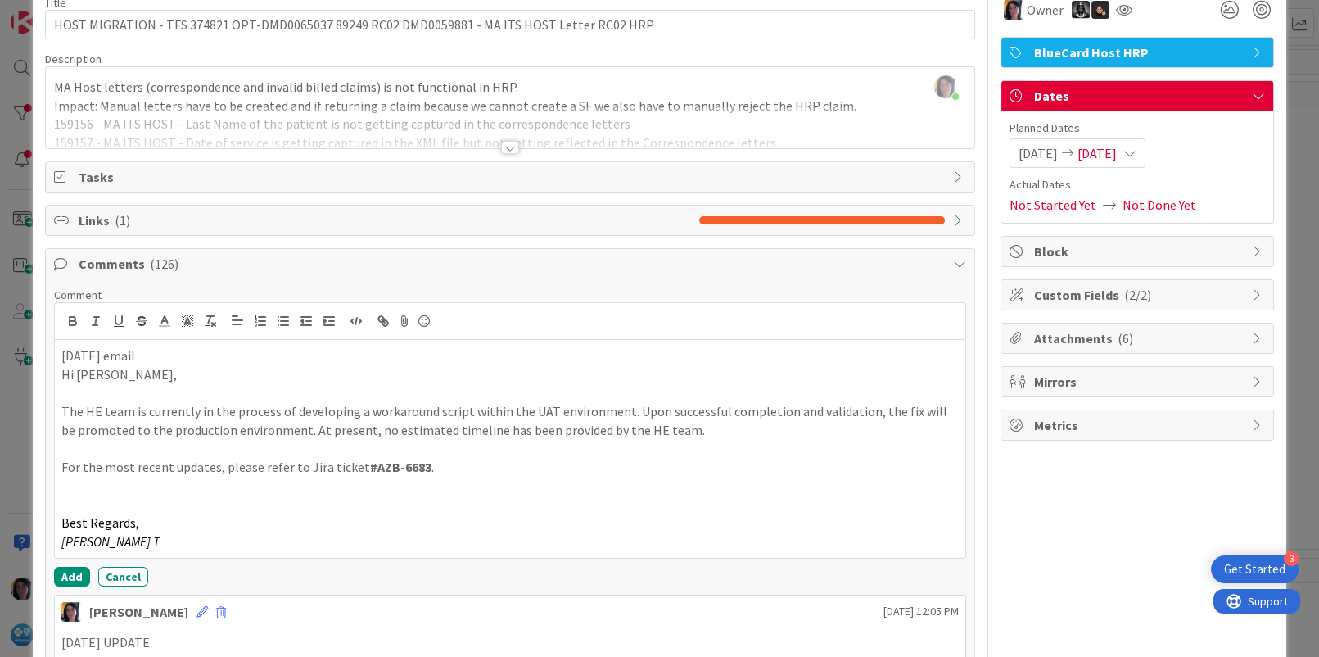
scroll to position [205, 0]
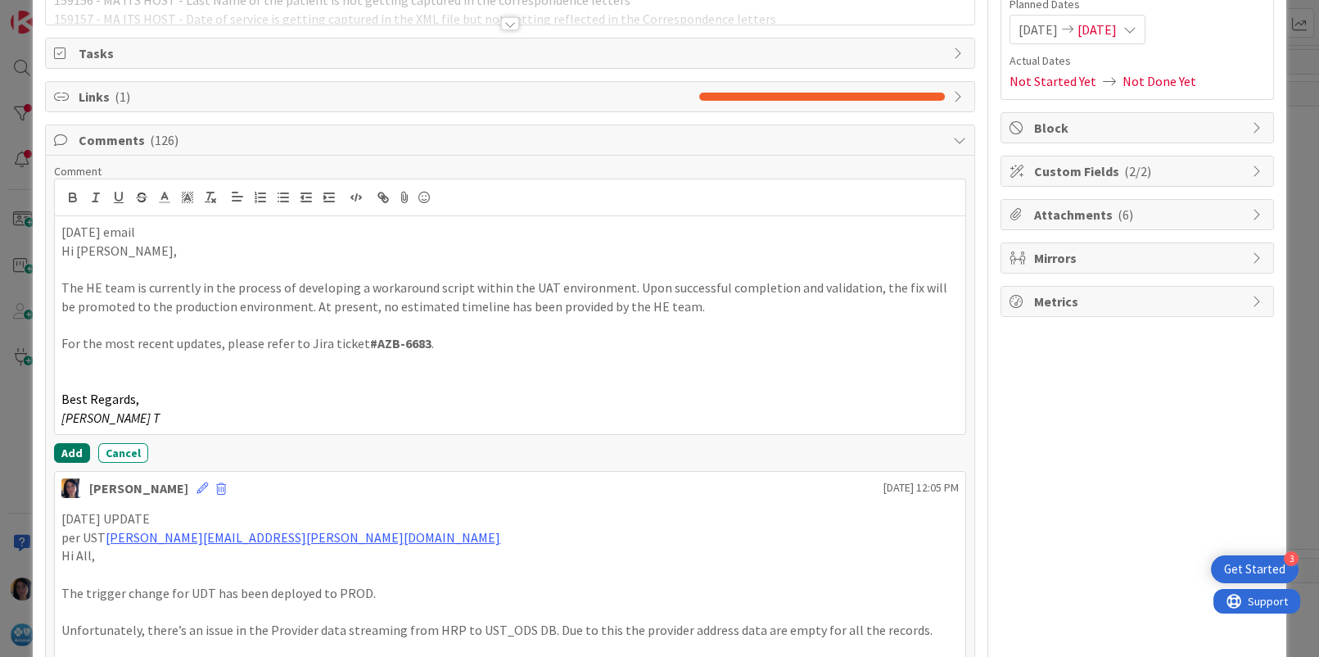
click at [66, 451] on button "Add" at bounding box center [72, 453] width 36 height 20
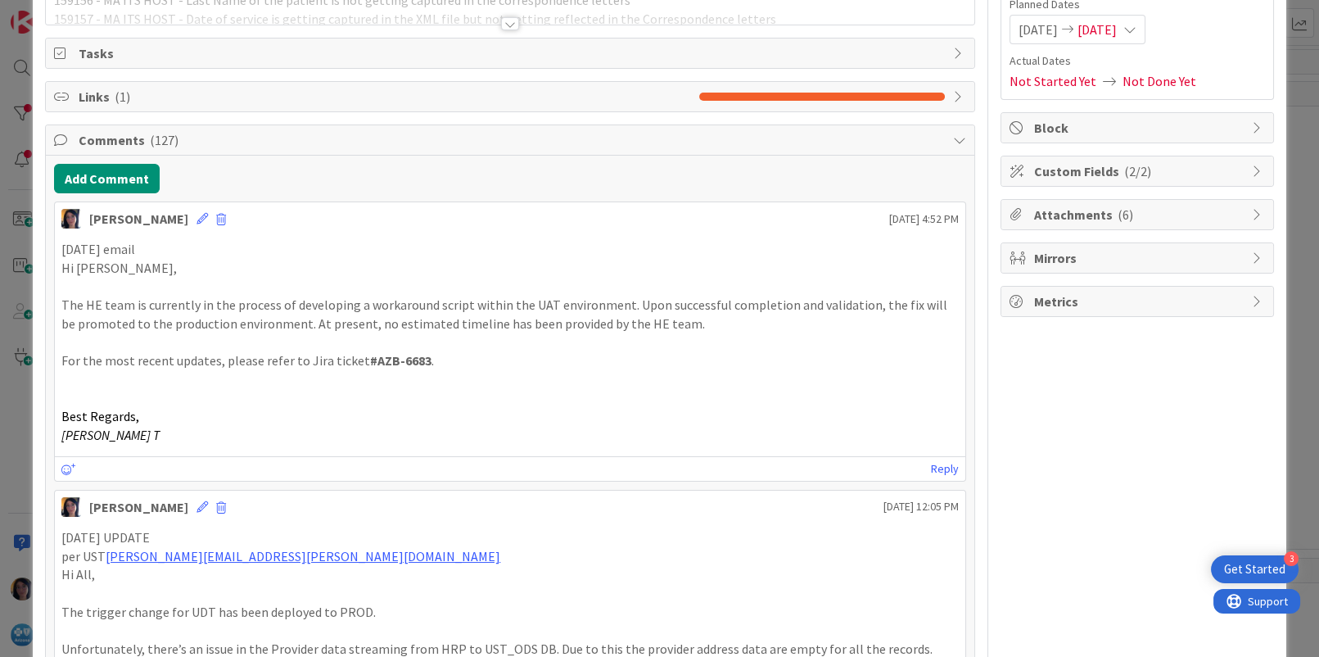
scroll to position [0, 0]
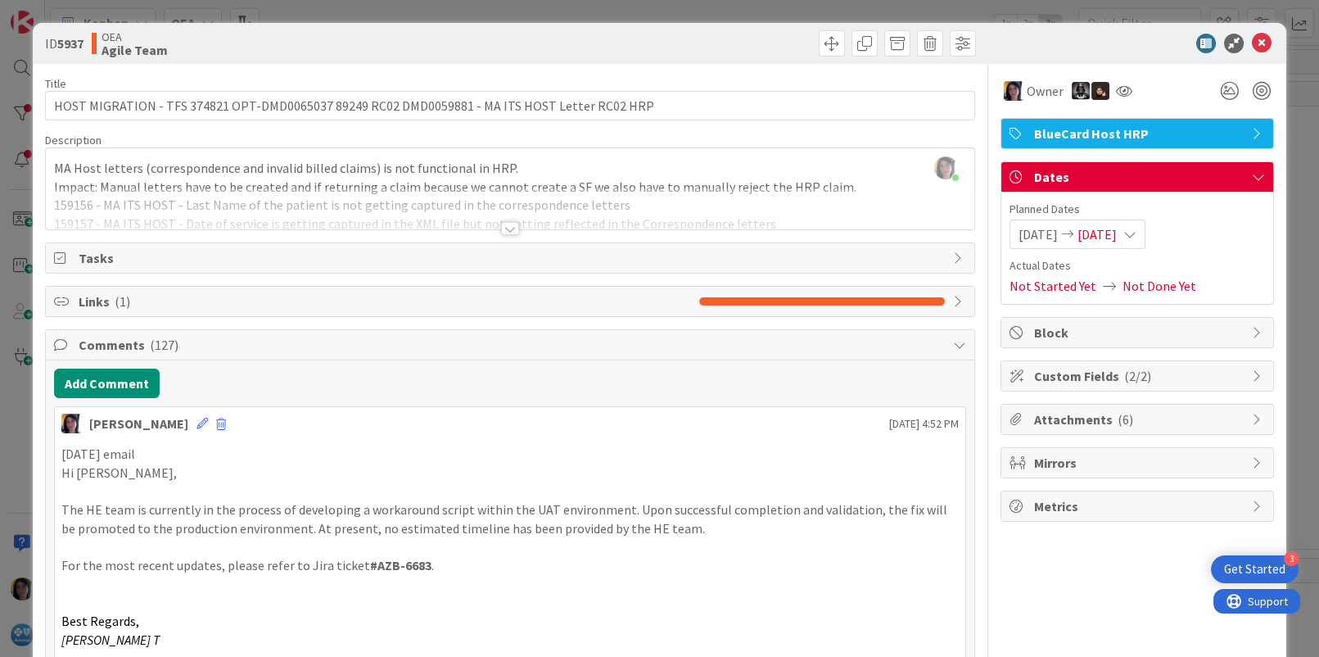
click at [1113, 229] on span "[DATE]" at bounding box center [1097, 234] width 39 height 20
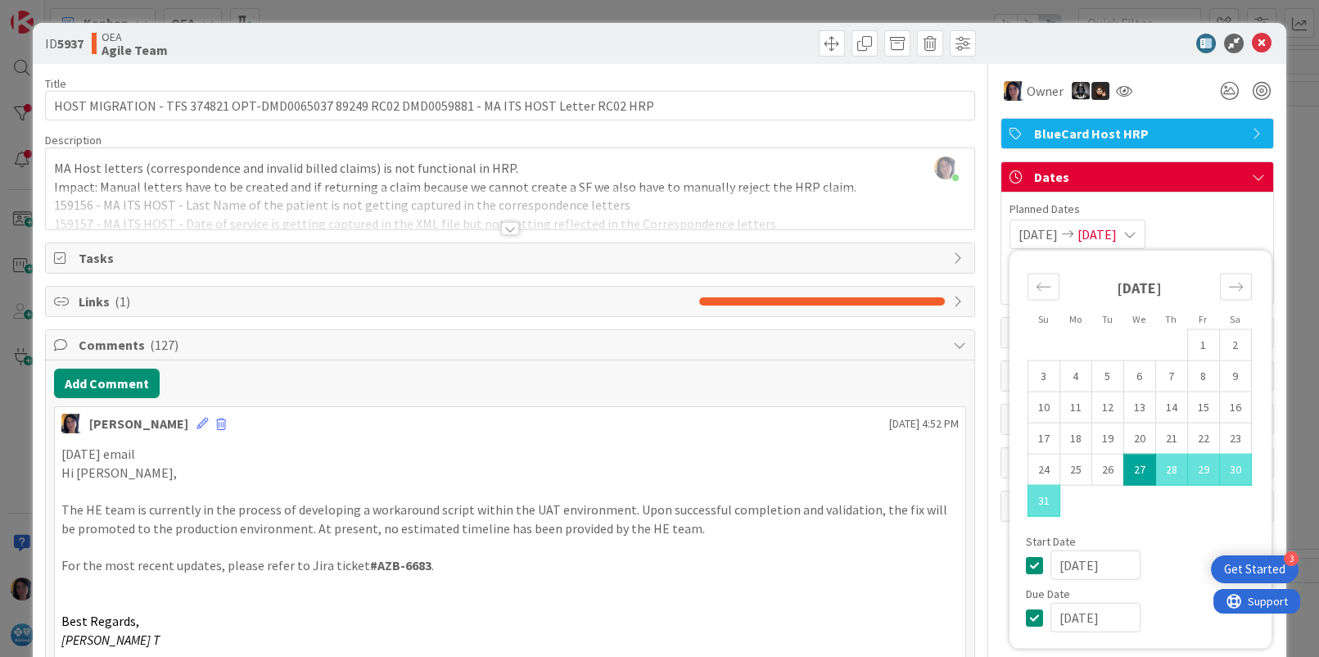
click at [1051, 613] on input "[DATE]" at bounding box center [1096, 617] width 90 height 29
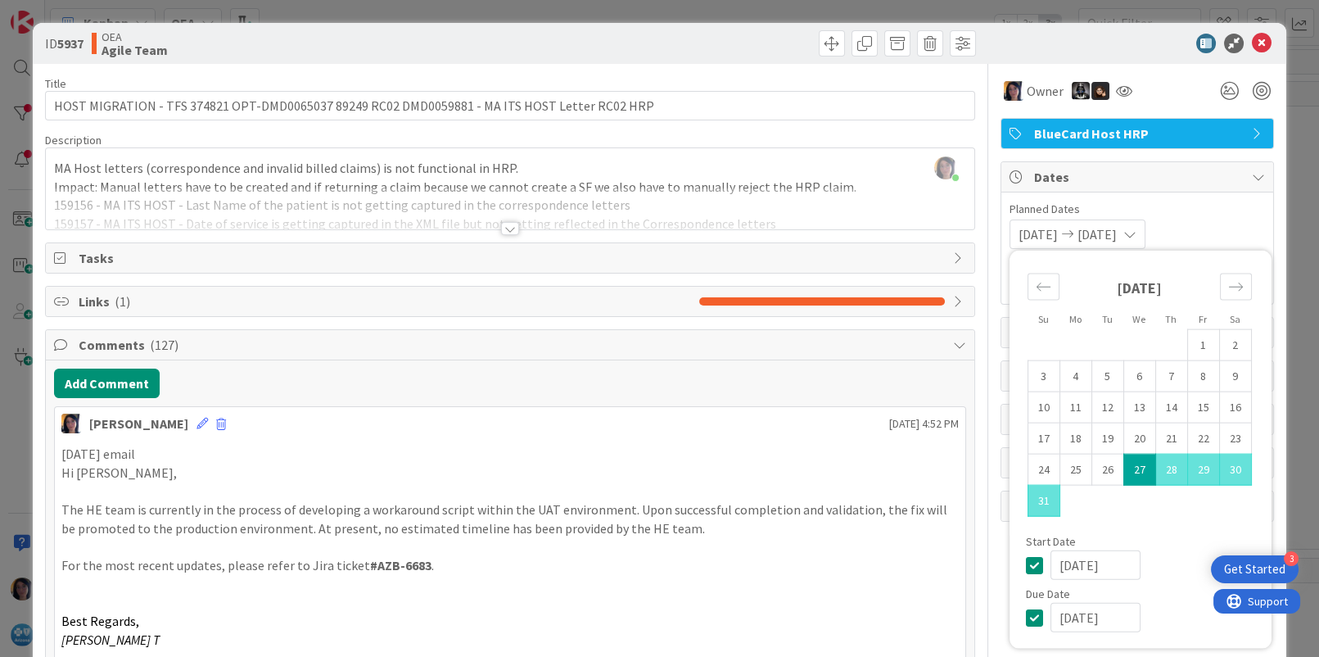
click at [1068, 615] on input "[DATE]" at bounding box center [1096, 617] width 90 height 29
type input "[DATE]"
click at [1252, 38] on icon at bounding box center [1262, 44] width 20 height 20
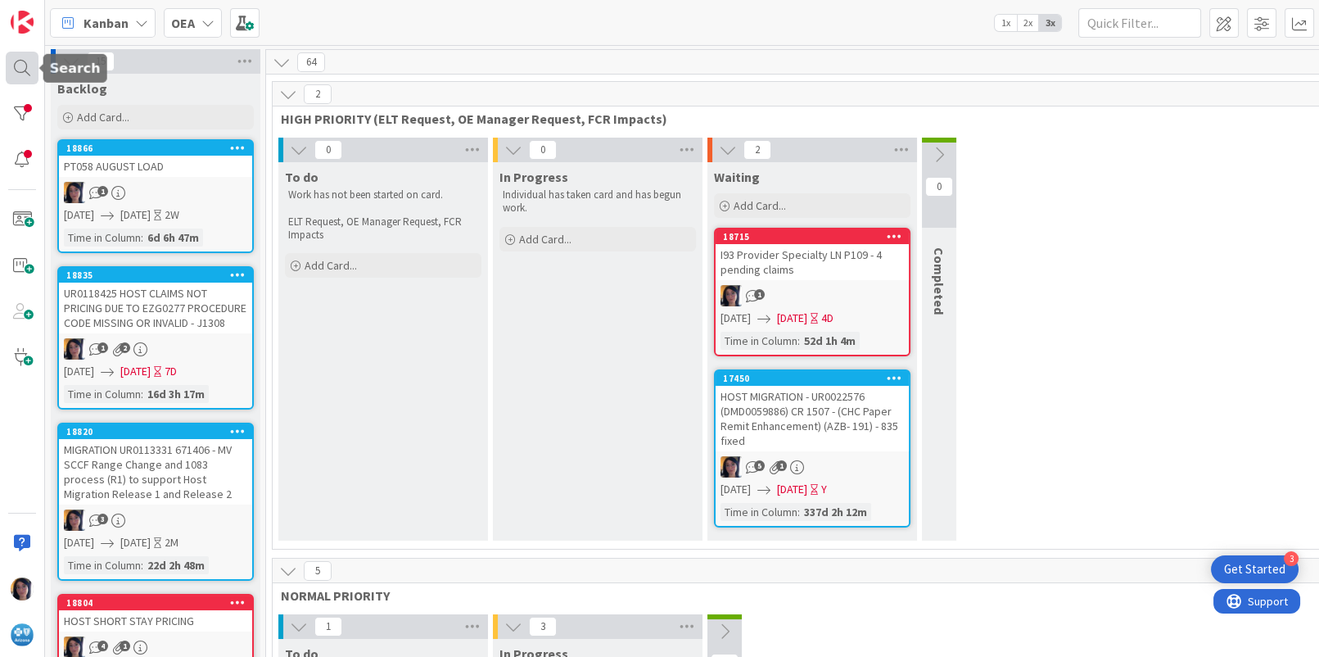
click at [15, 66] on div at bounding box center [22, 68] width 33 height 33
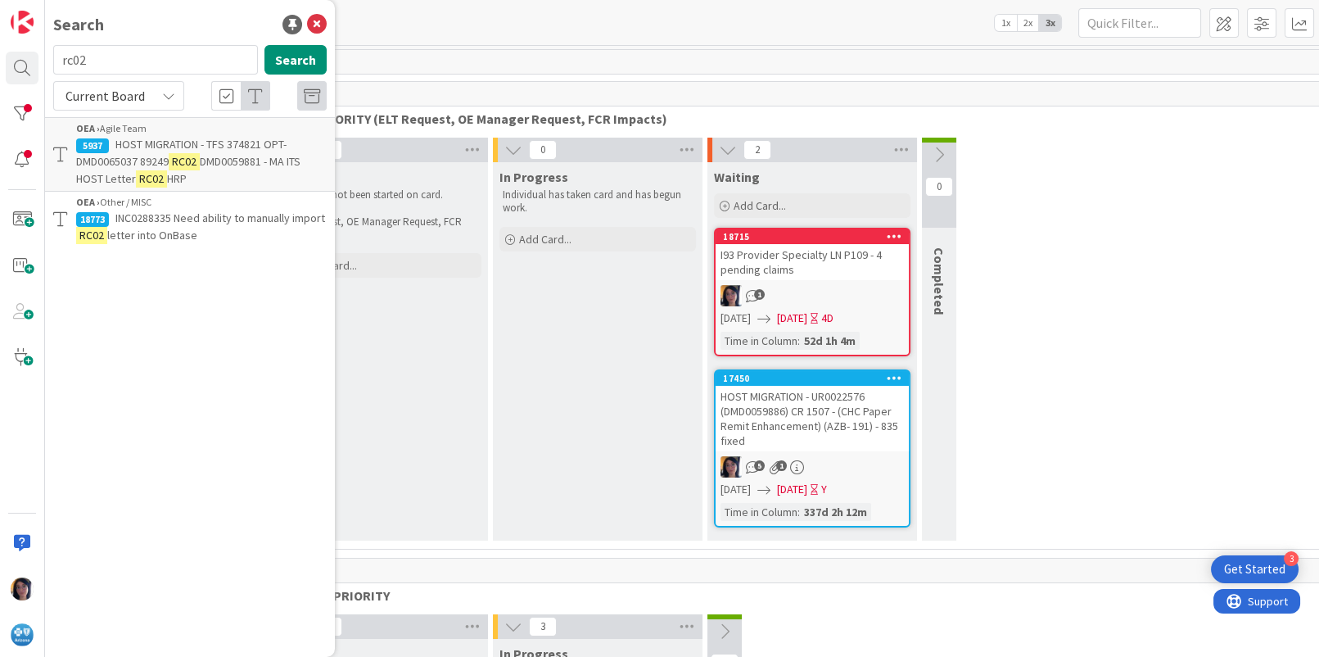
drag, startPoint x: 106, startPoint y: 57, endPoint x: 49, endPoint y: 54, distance: 57.4
click at [49, 54] on div "rc02 Search" at bounding box center [189, 63] width 293 height 36
type input "UR0095847"
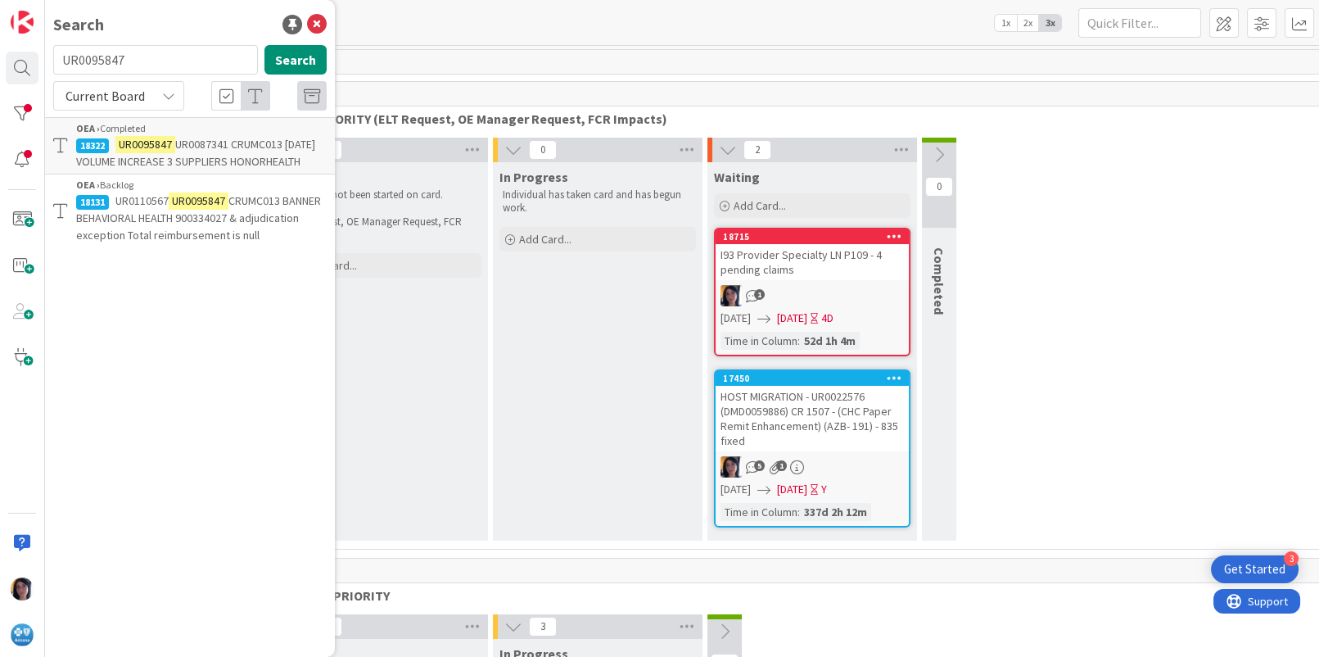
click at [165, 214] on span "CRUMC013 BANNER BEHAVIORAL HEALTH 900334027 & adjudication exception Total reim…" at bounding box center [198, 217] width 245 height 49
